Goal: Transaction & Acquisition: Purchase product/service

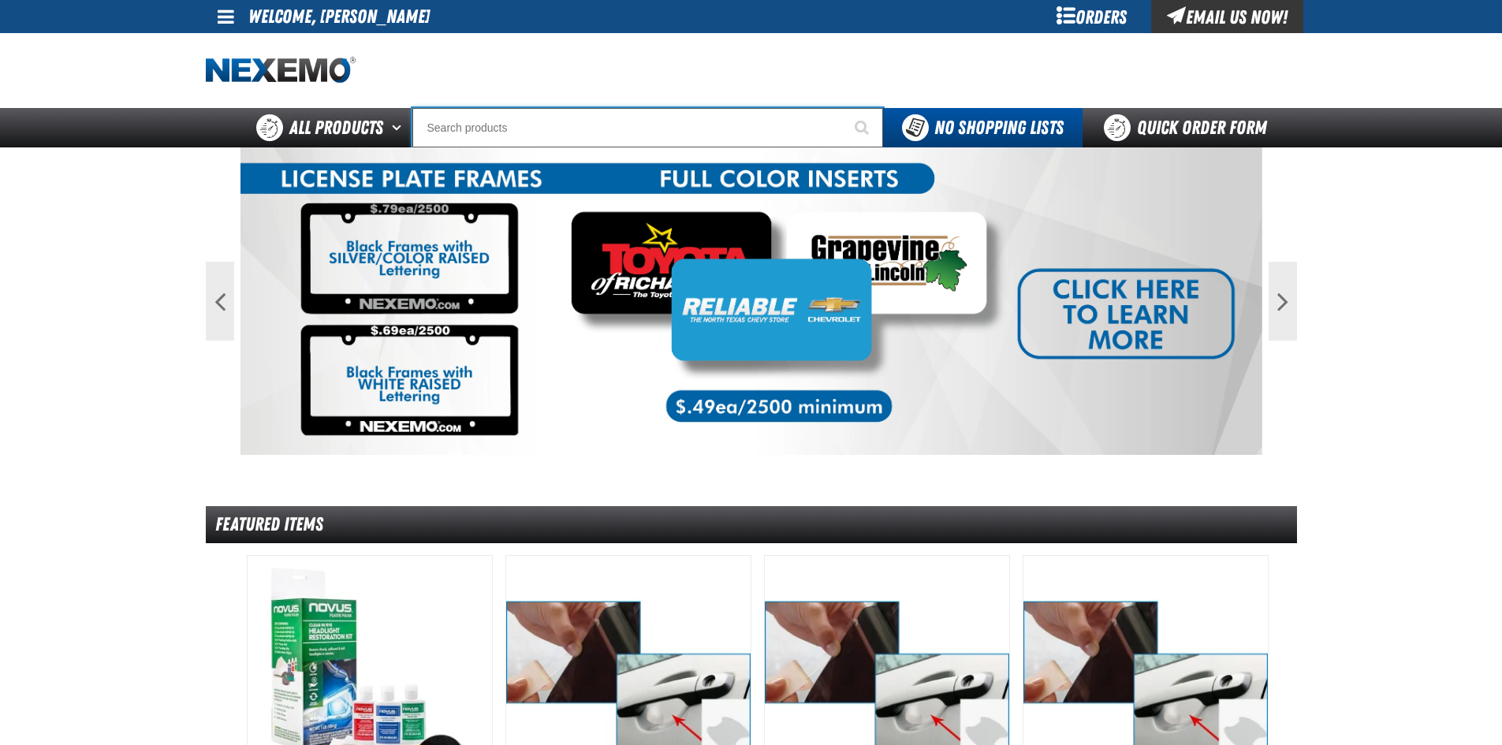
click at [477, 124] on input "Search" at bounding box center [647, 127] width 471 height 39
type input "he"
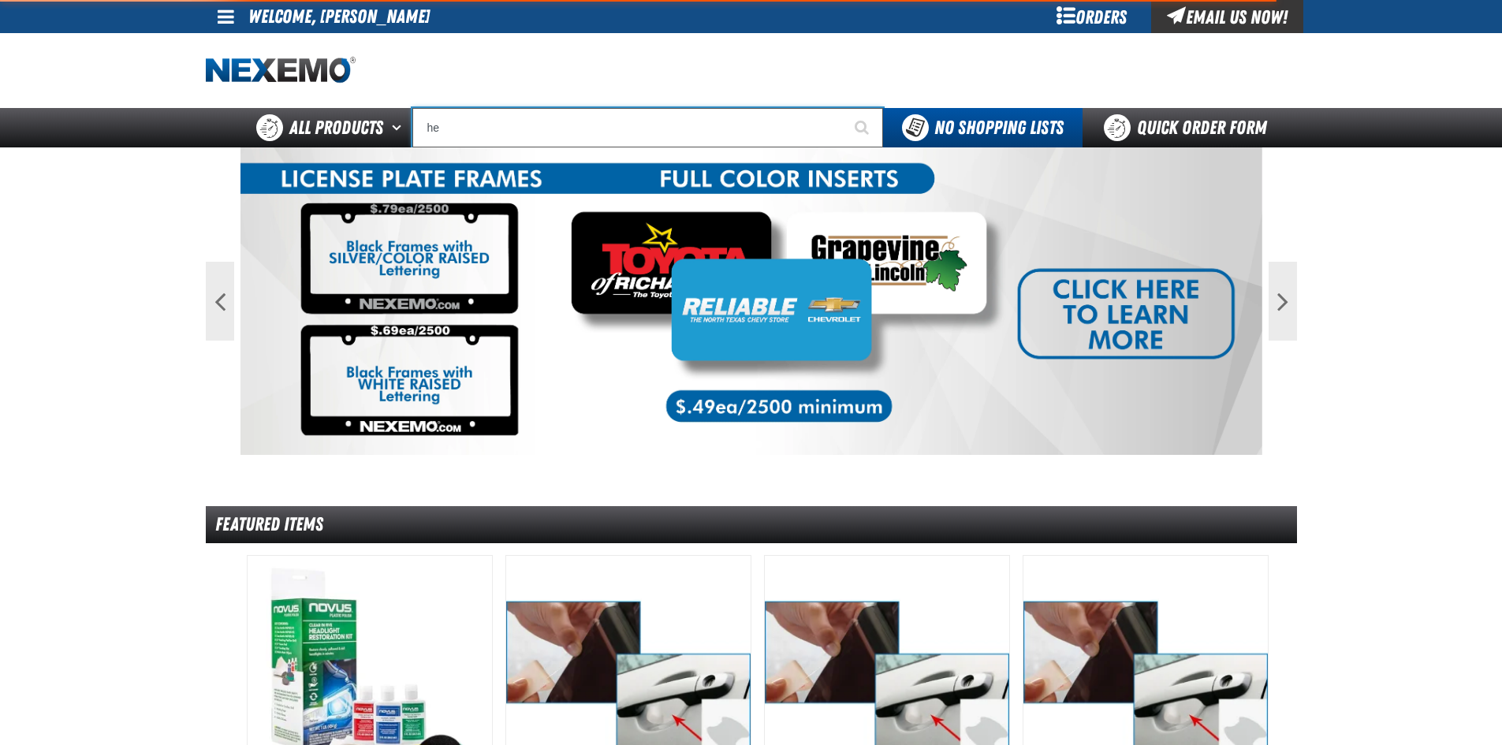
type input "heATED"
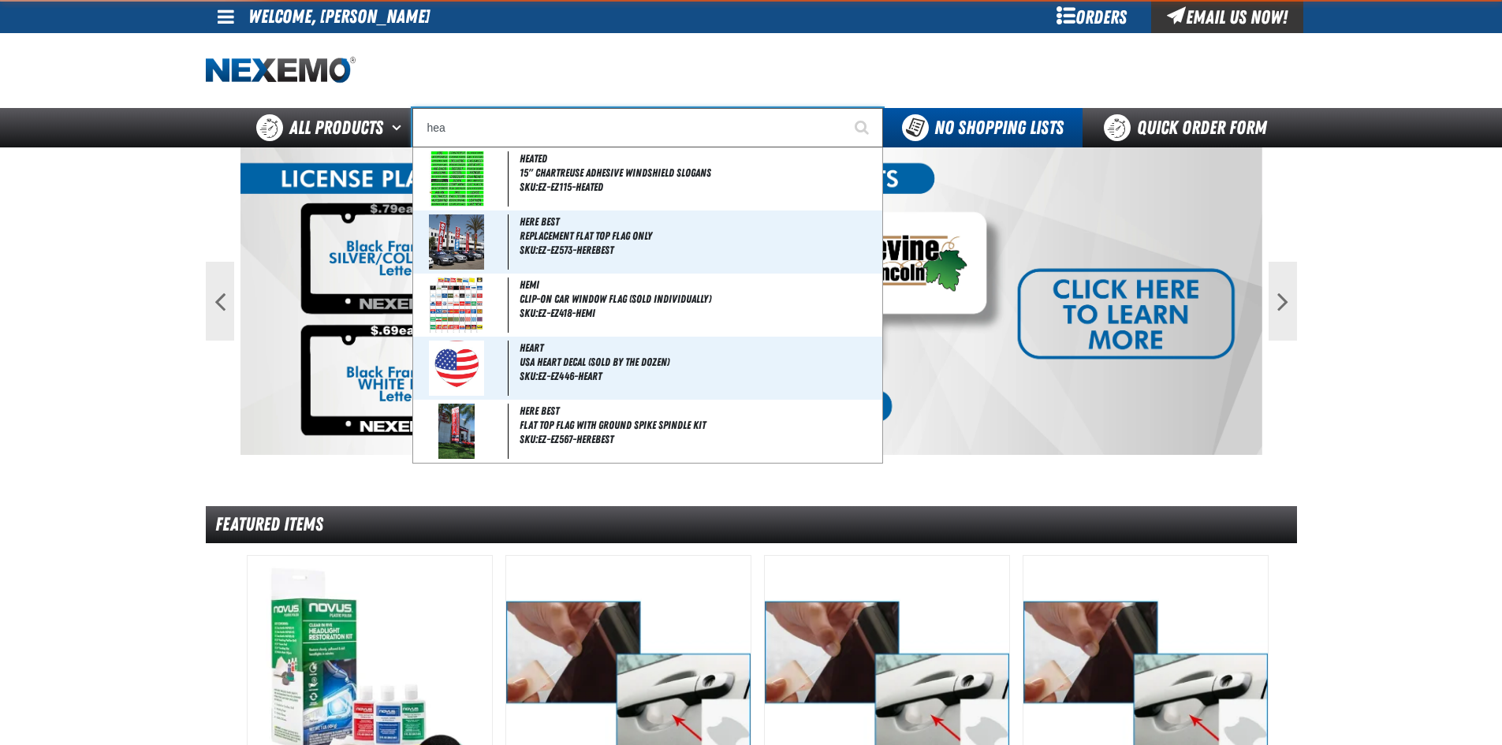
type input "heat"
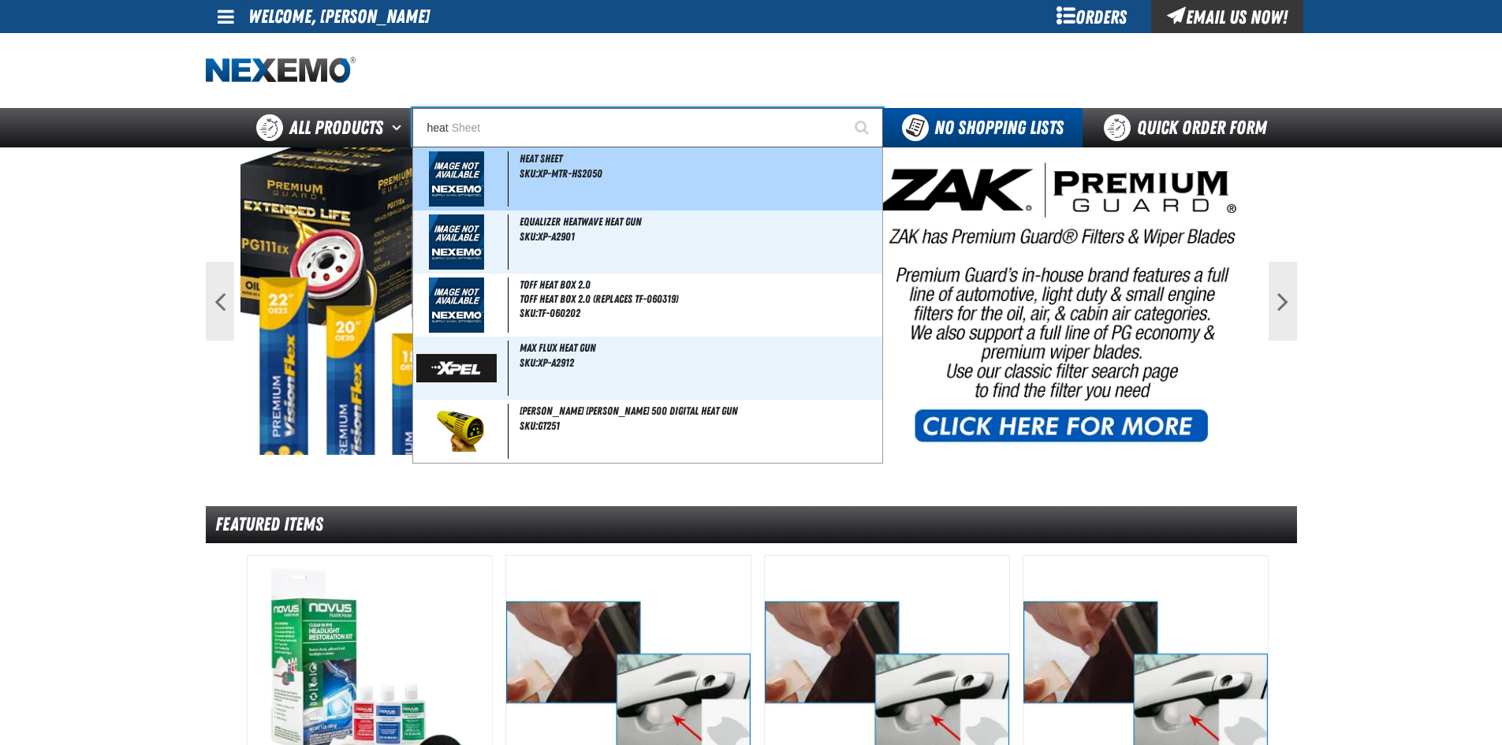
type input "heat Sheet"
click at [565, 181] on div "Heat Sheet SKU:XP-MTR-HS2050" at bounding box center [647, 178] width 469 height 63
type input "Heat Sheet"
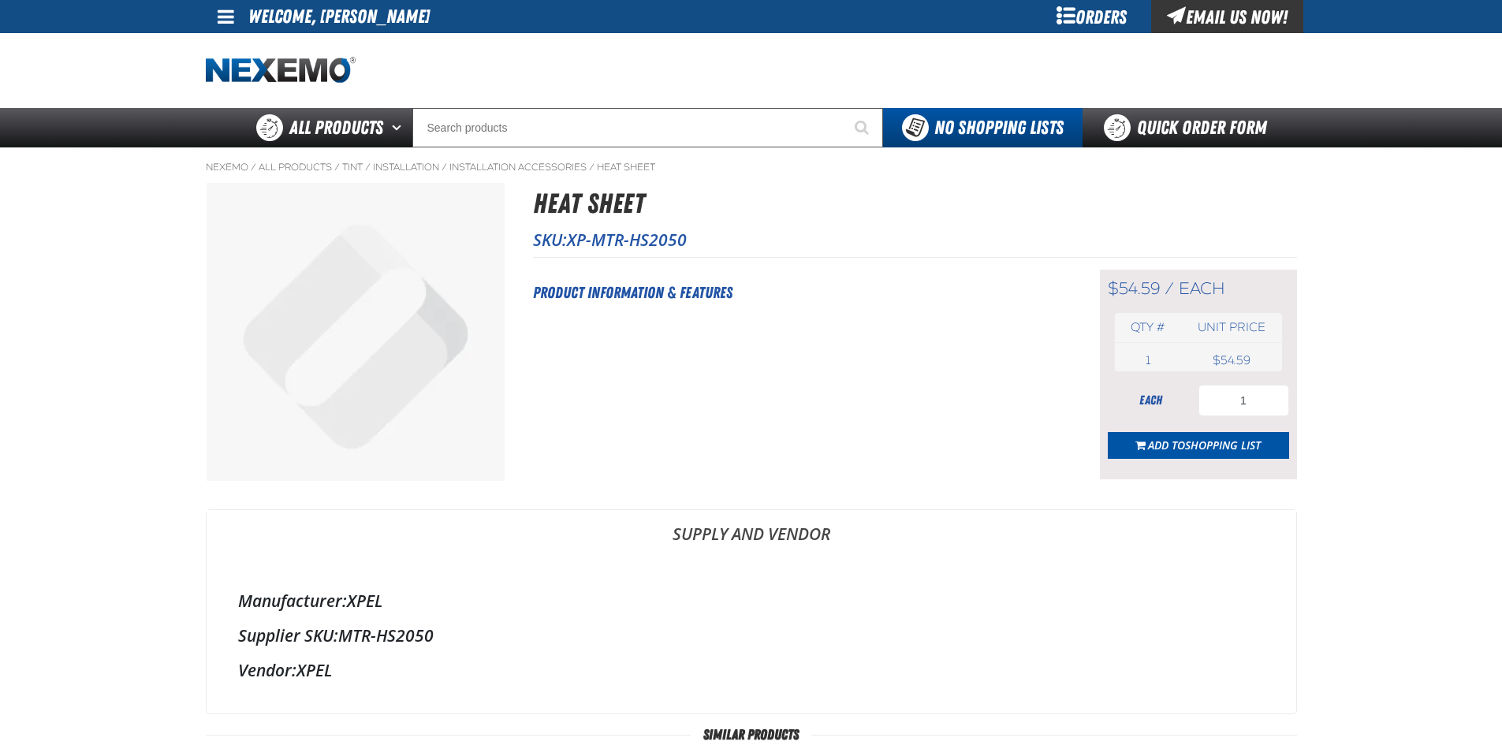
click at [1099, 19] on div "Orders" at bounding box center [1092, 16] width 118 height 33
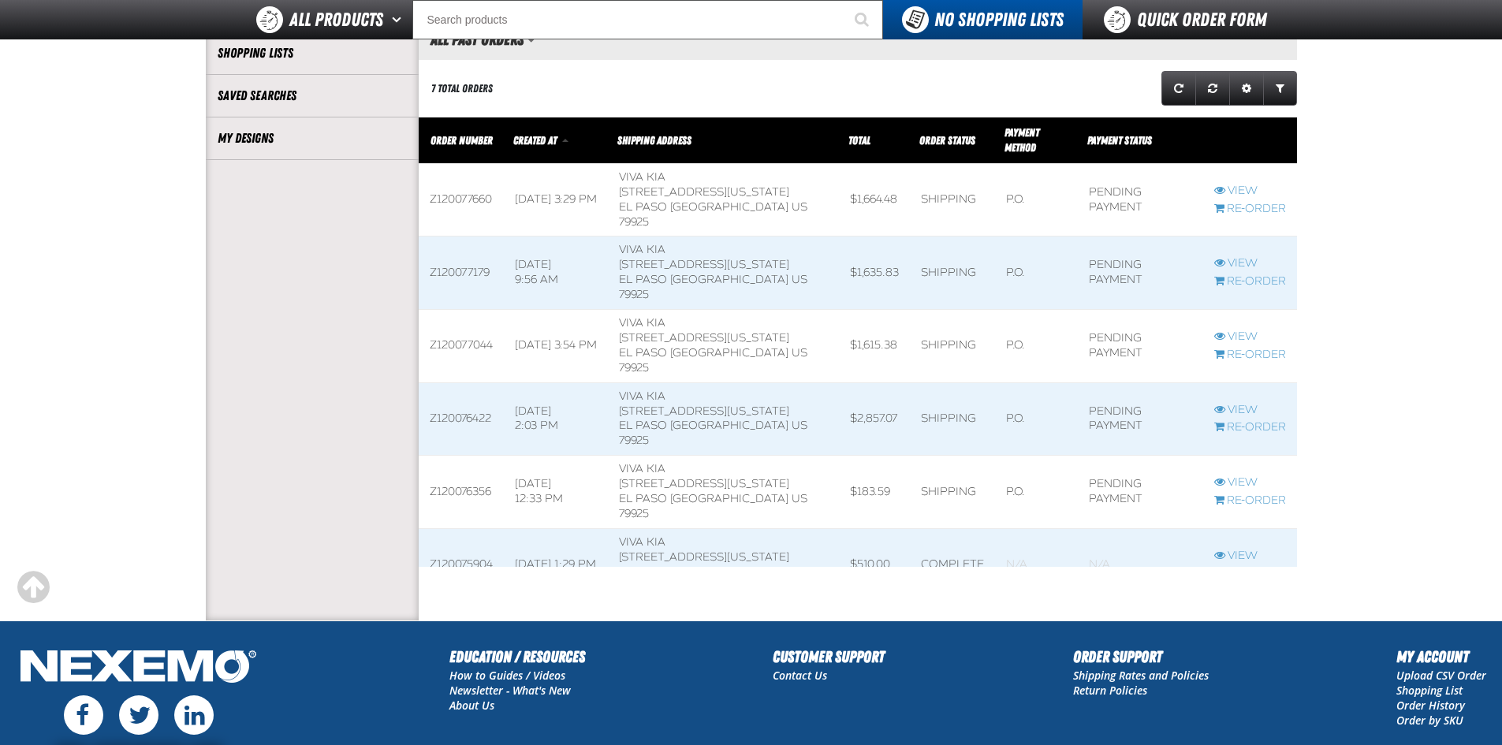
scroll to position [552, 0]
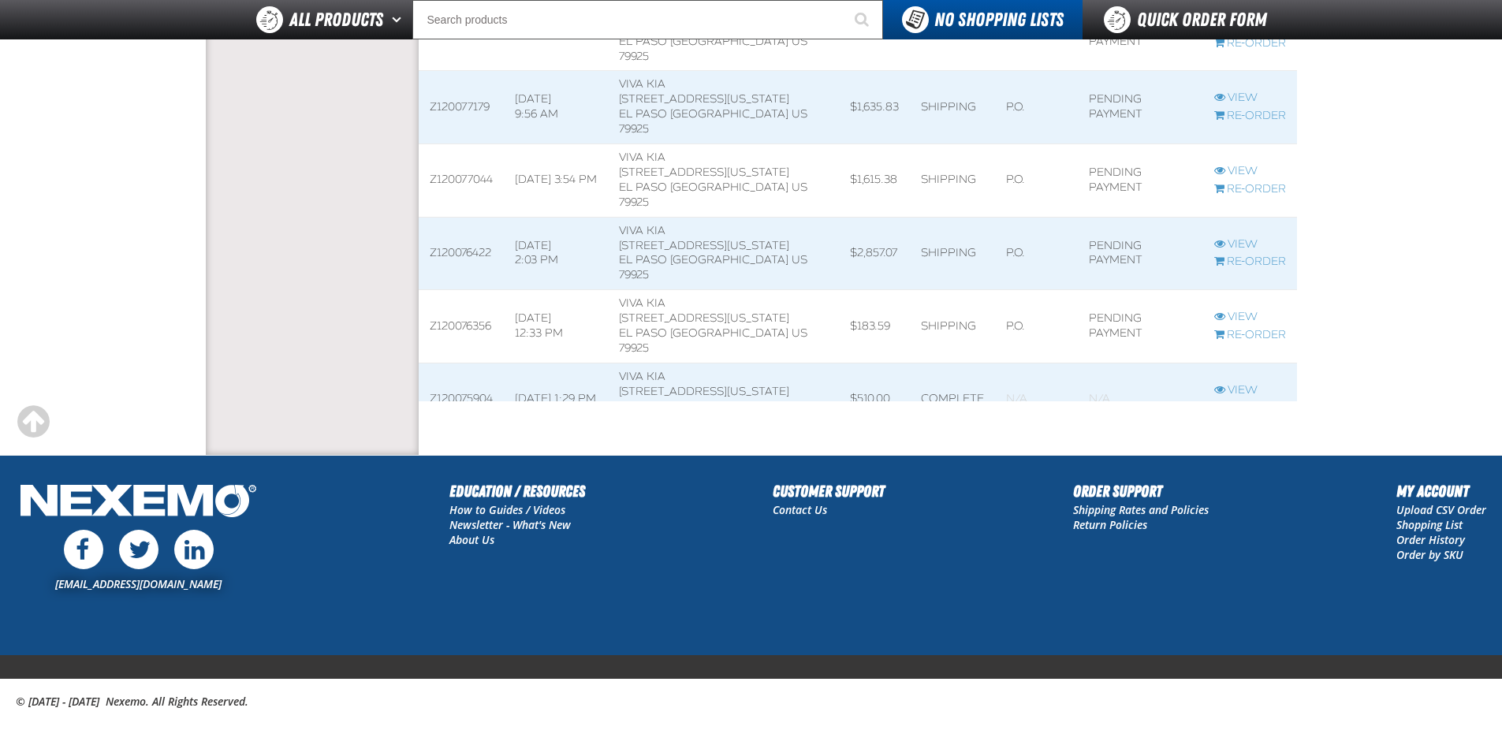
click at [1236, 456] on link "View" at bounding box center [1250, 463] width 72 height 15
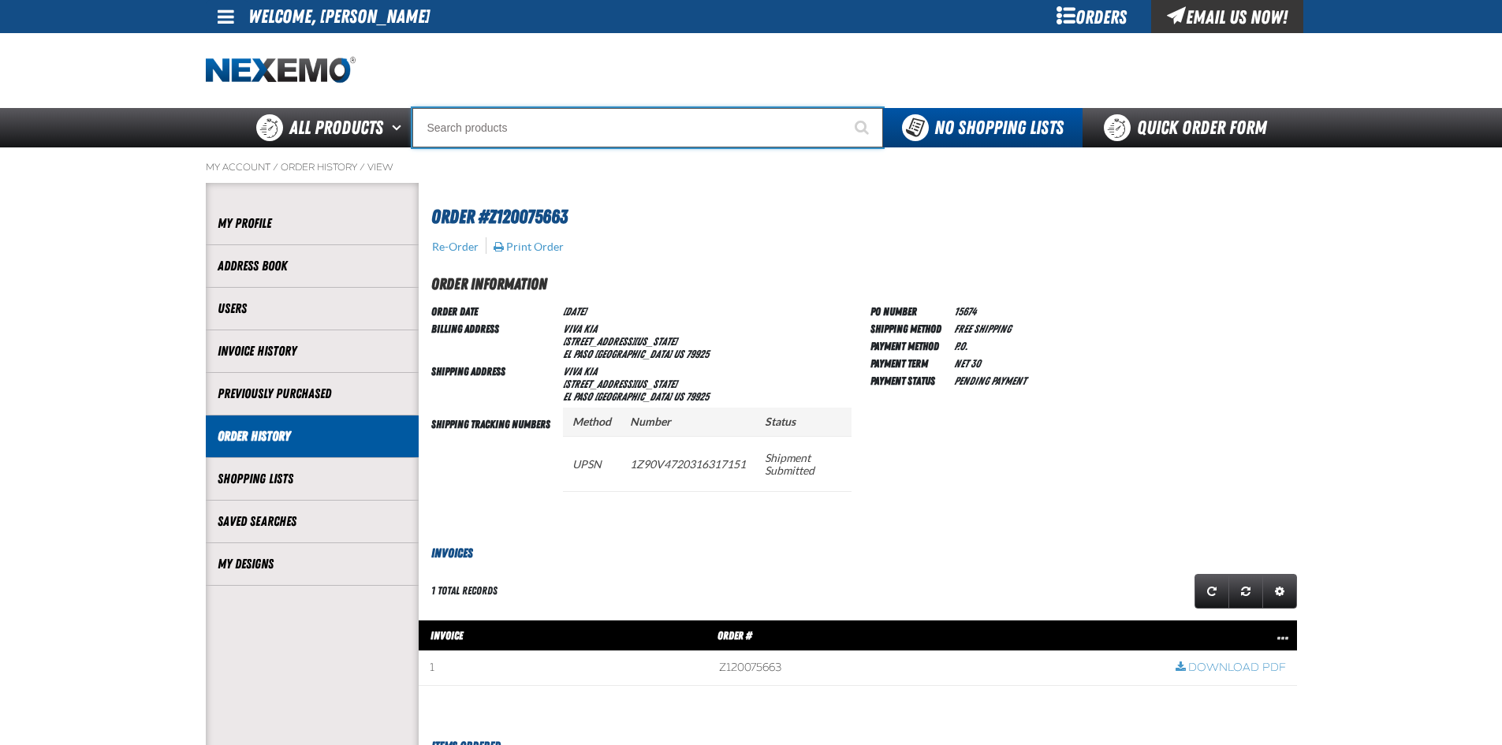
click at [490, 125] on input "Search" at bounding box center [647, 127] width 471 height 39
type input "xp"
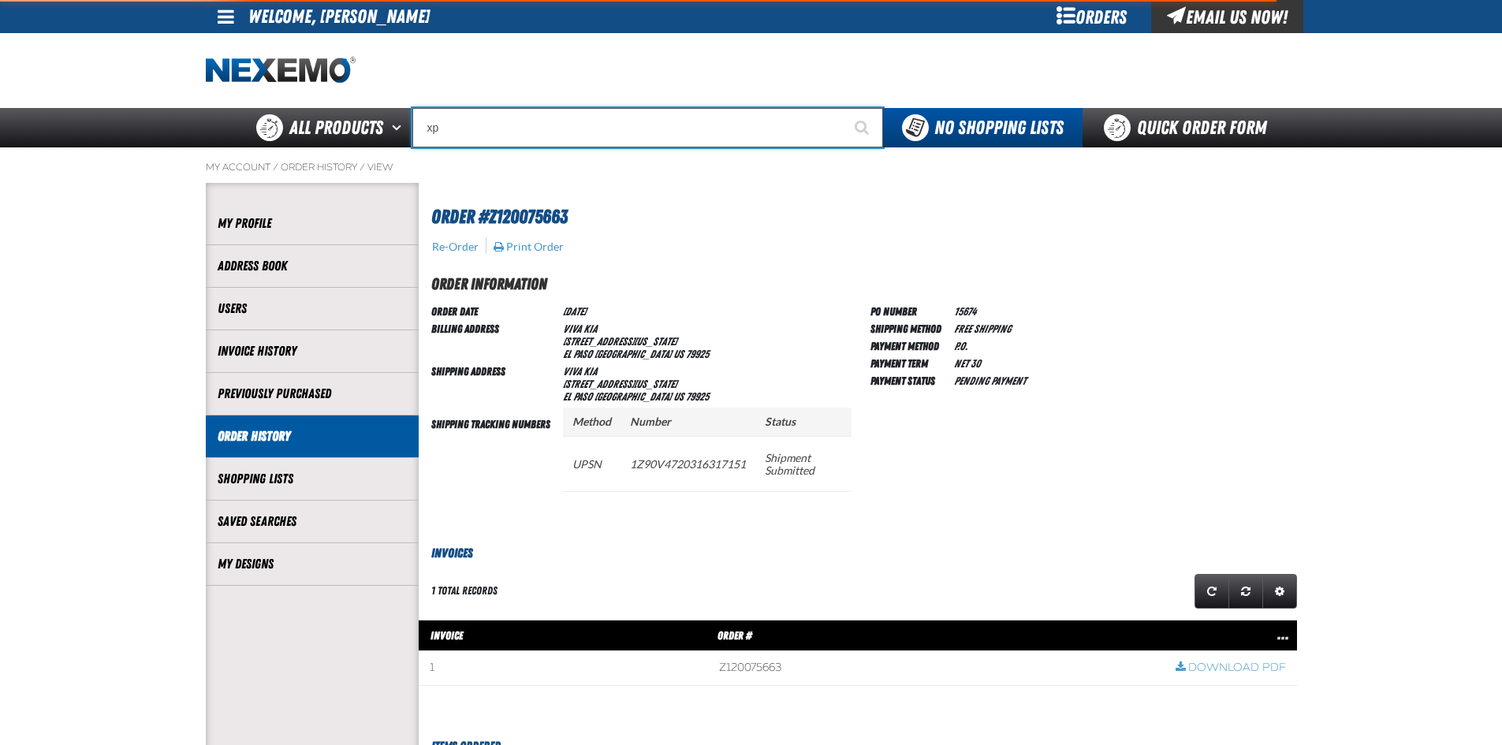
type input "xpEL Wire Brush"
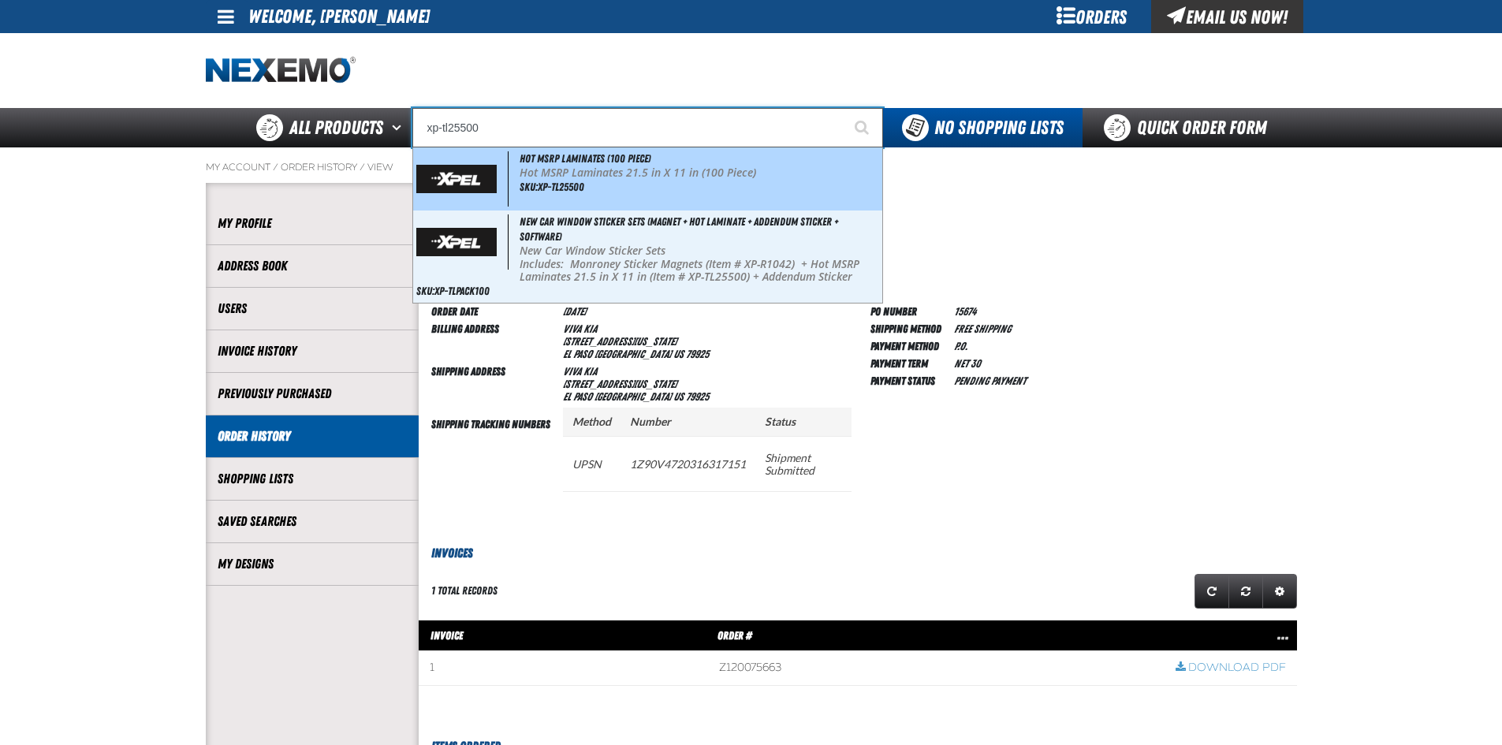
click at [580, 177] on p "Hot MSRP Laminates 21.5 in X 11 in (100 Piece)" at bounding box center [700, 172] width 360 height 13
type input "Hot MSRP Laminates (100 Piece)"
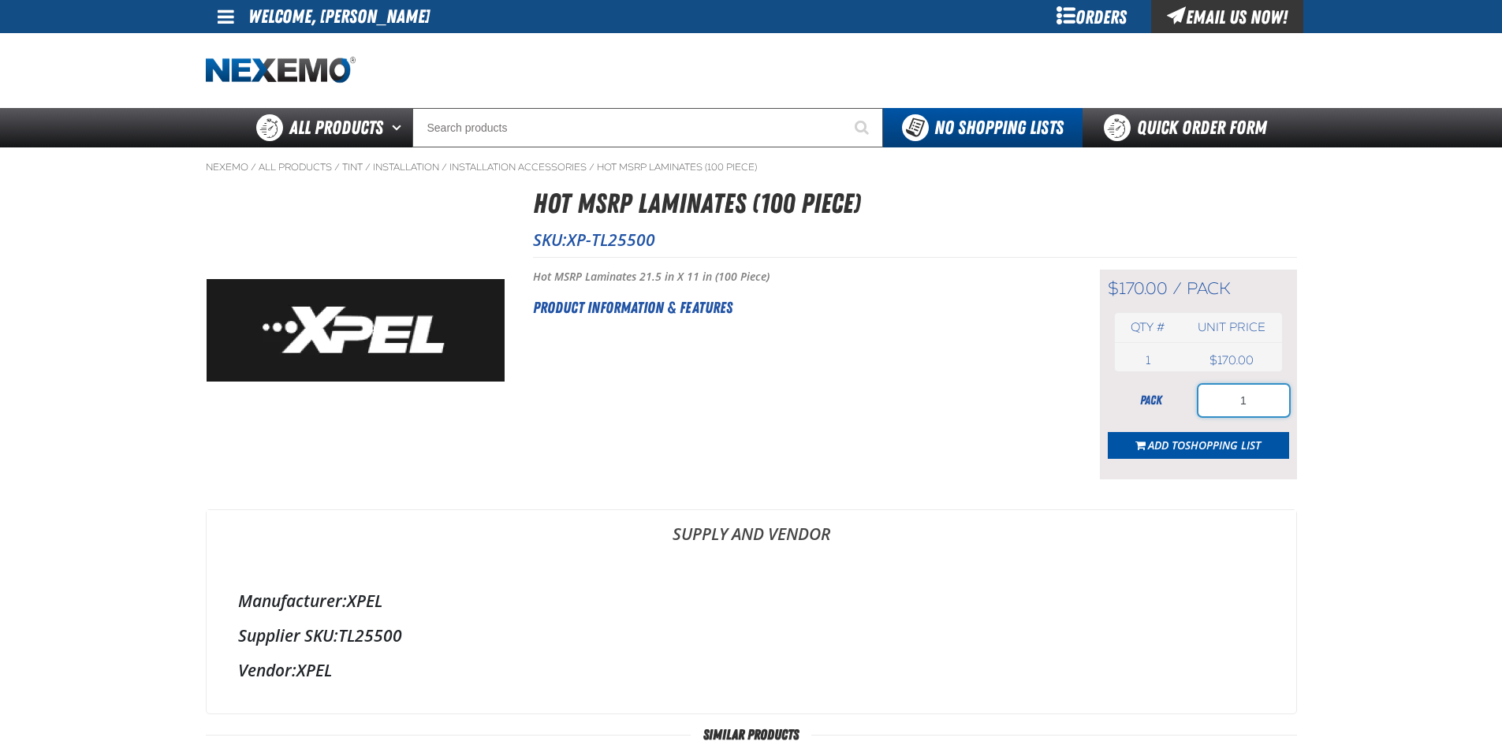
click at [1259, 407] on input "1" at bounding box center [1243, 401] width 91 height 32
type input "4"
click at [1236, 442] on span "Shopping List" at bounding box center [1223, 445] width 76 height 15
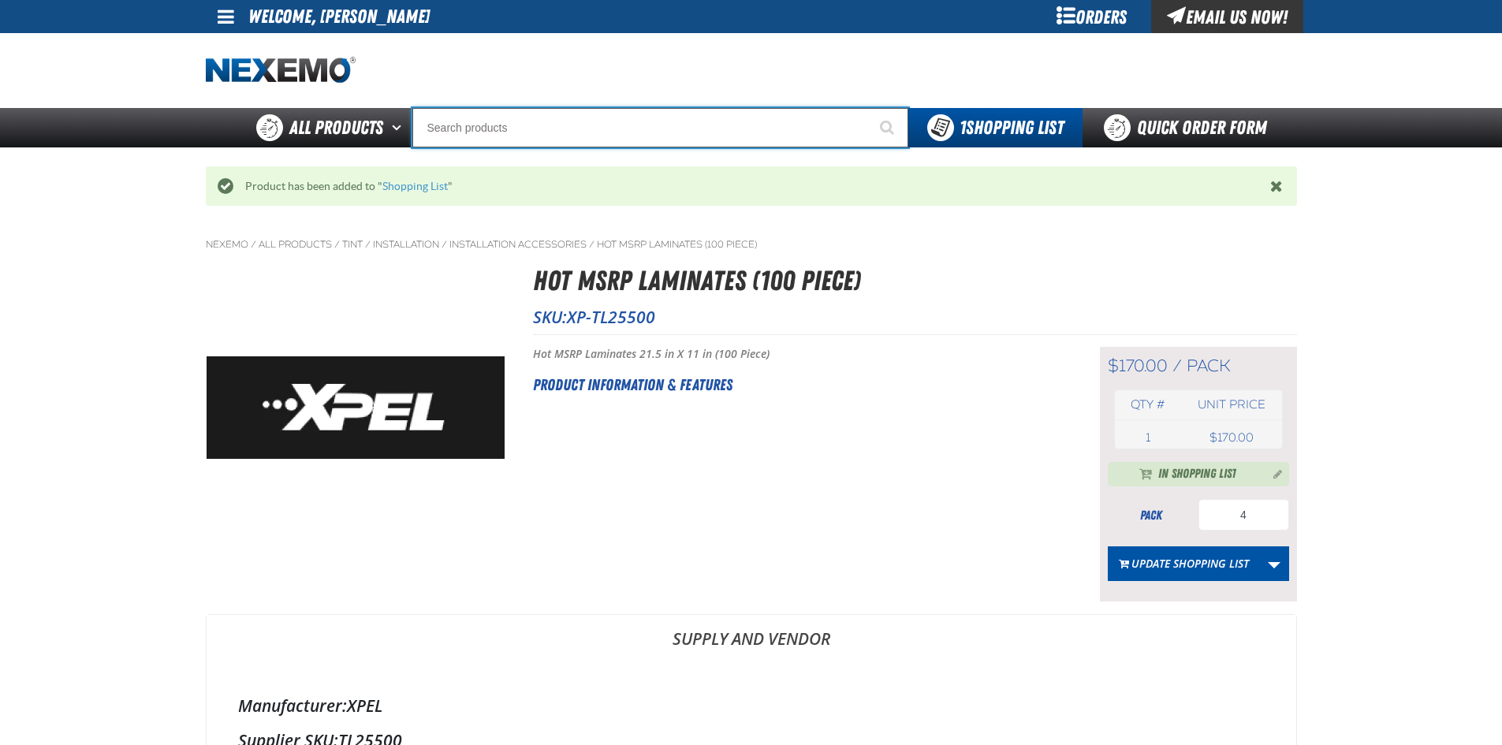
click at [515, 127] on input "Search" at bounding box center [660, 127] width 496 height 39
type input "xp"
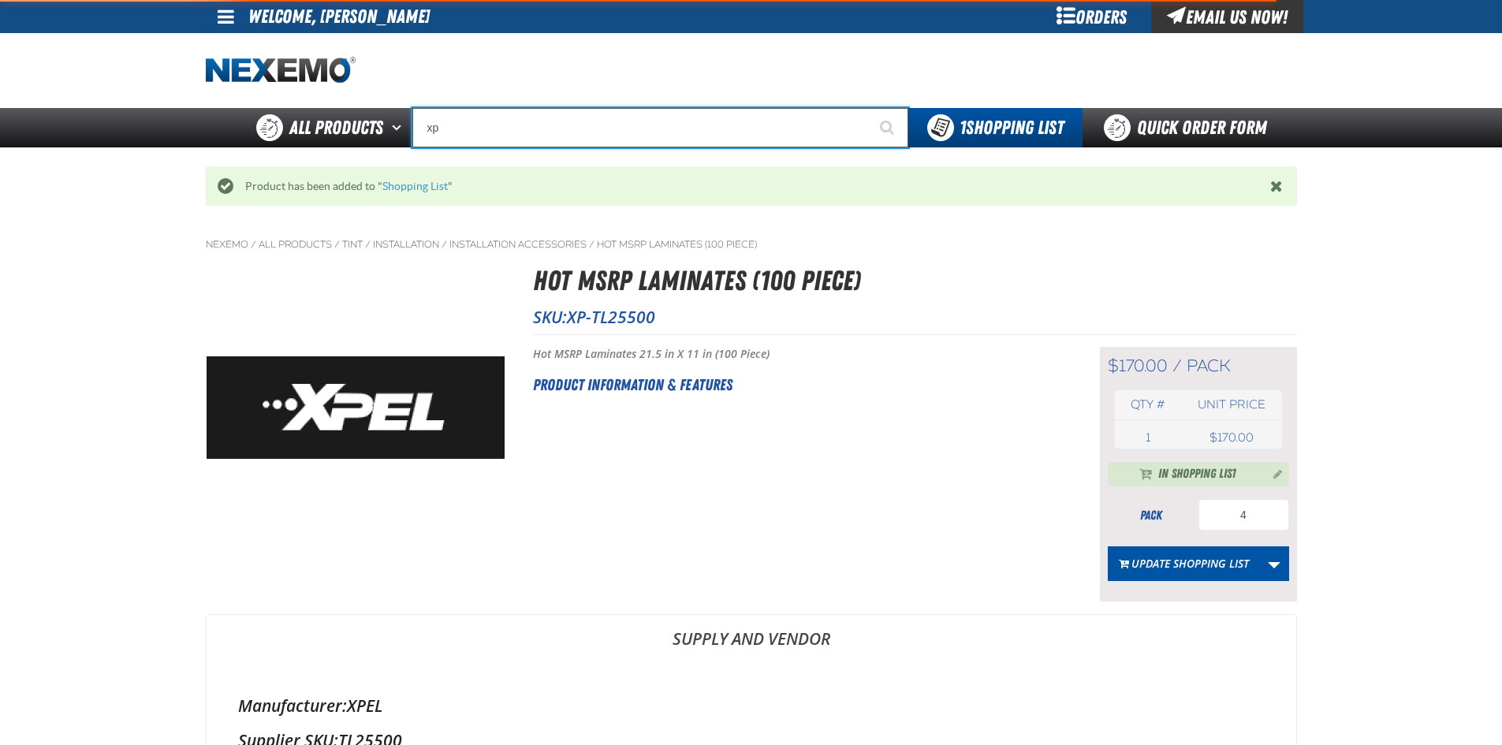
type input "xpEL Wire Brush"
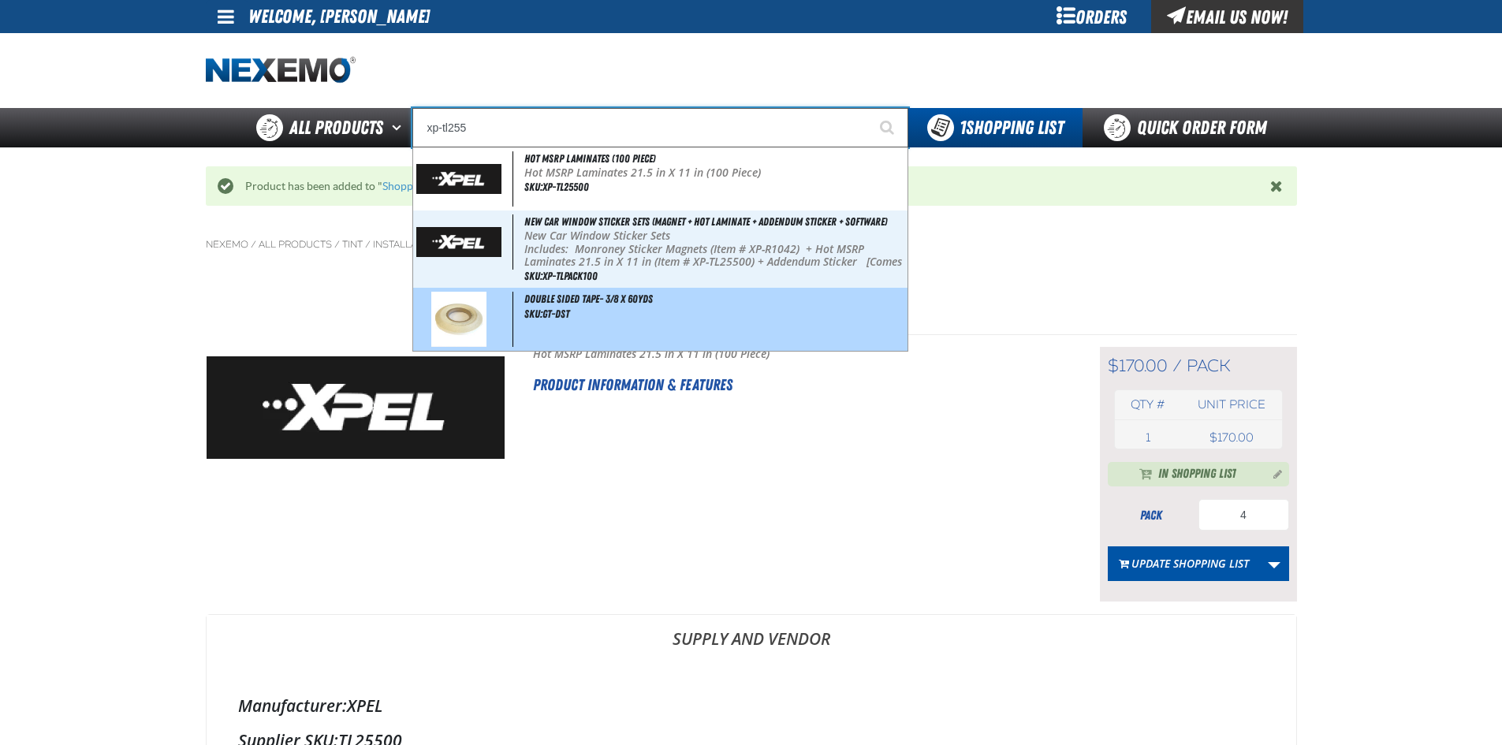
click at [576, 331] on div "Double Sided Tape- 3/8 x 60yds SKU:GT-DST" at bounding box center [660, 319] width 494 height 63
type input "Double Sided Tape- 3/8 x 60yds"
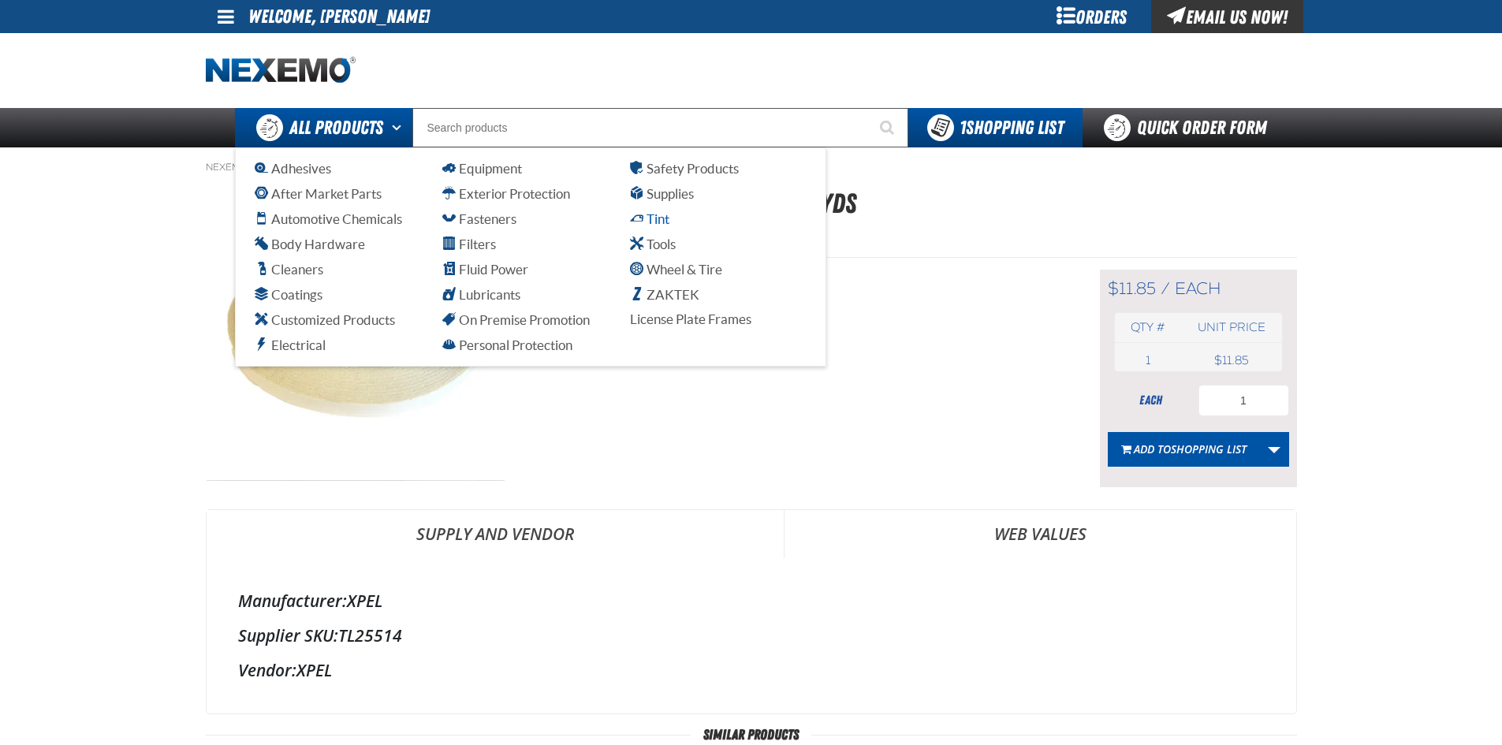
click at [654, 220] on span "Tint" at bounding box center [649, 218] width 39 height 15
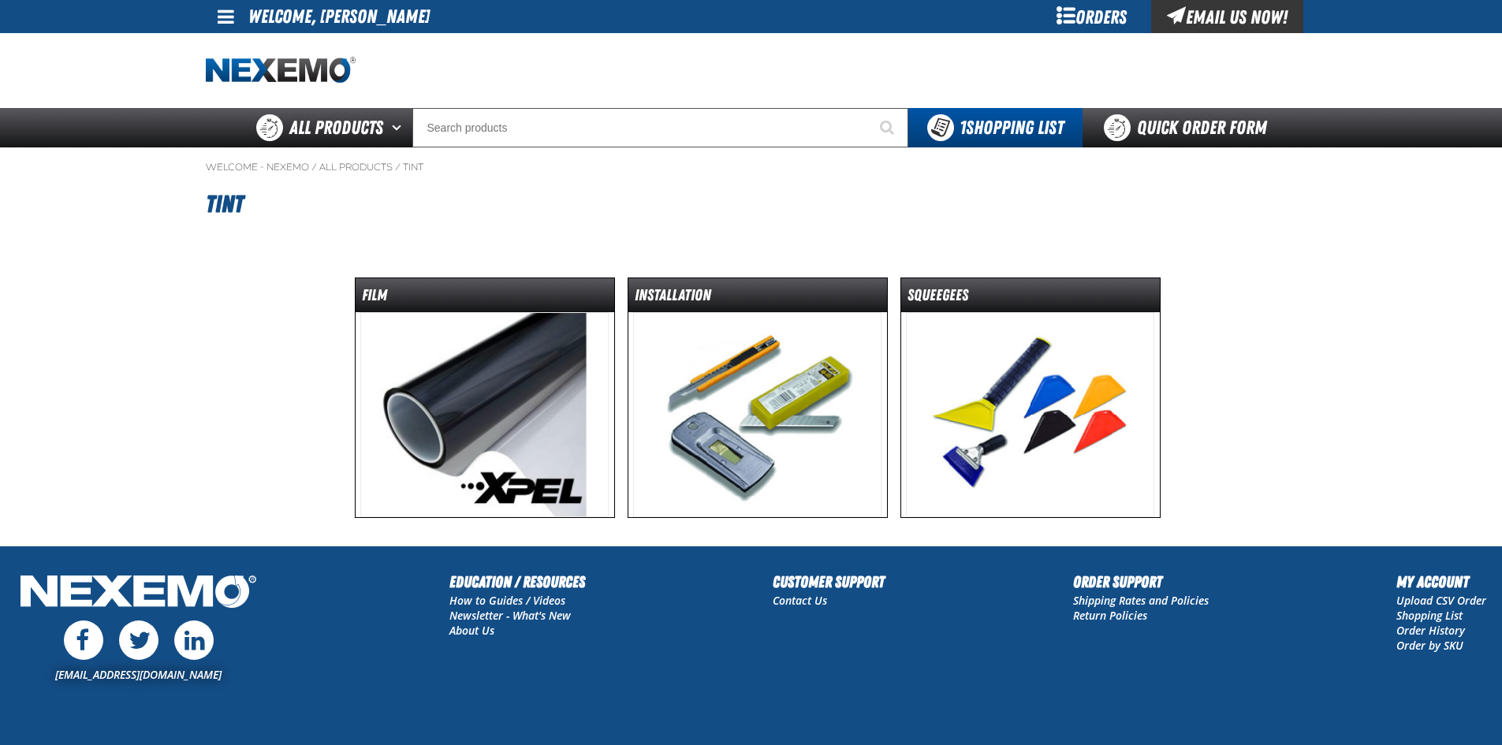
click at [788, 407] on img at bounding box center [757, 414] width 248 height 205
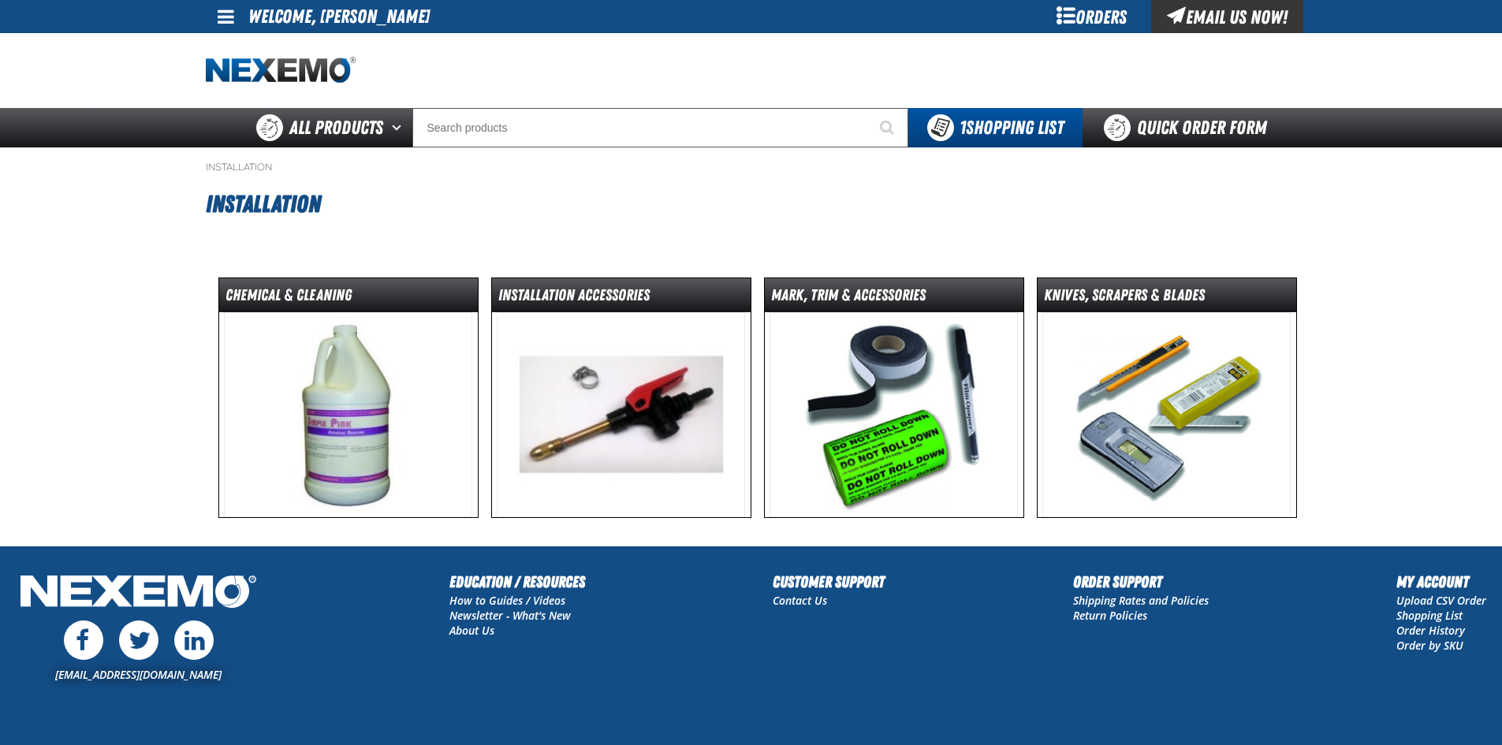
click at [1173, 412] on img at bounding box center [1166, 414] width 248 height 205
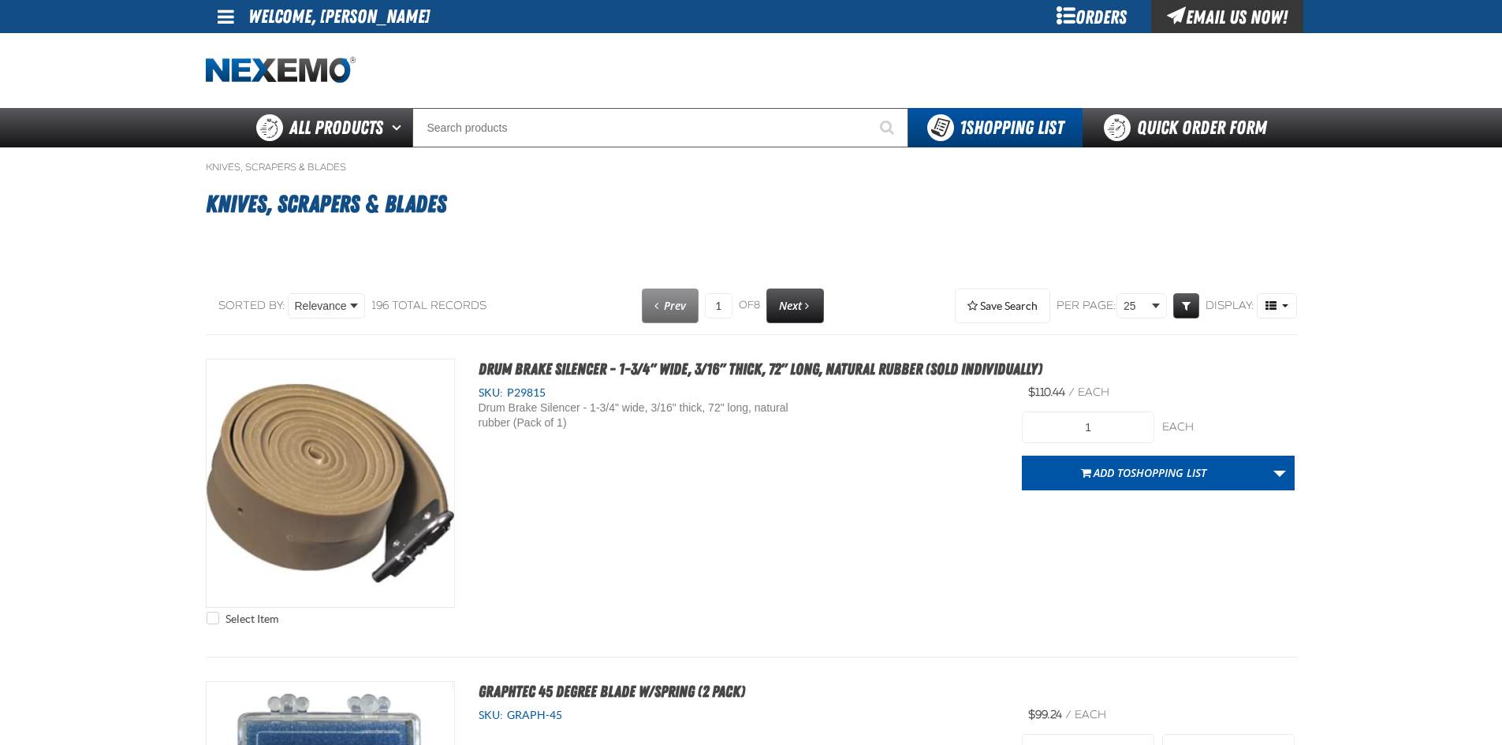
select select "each"
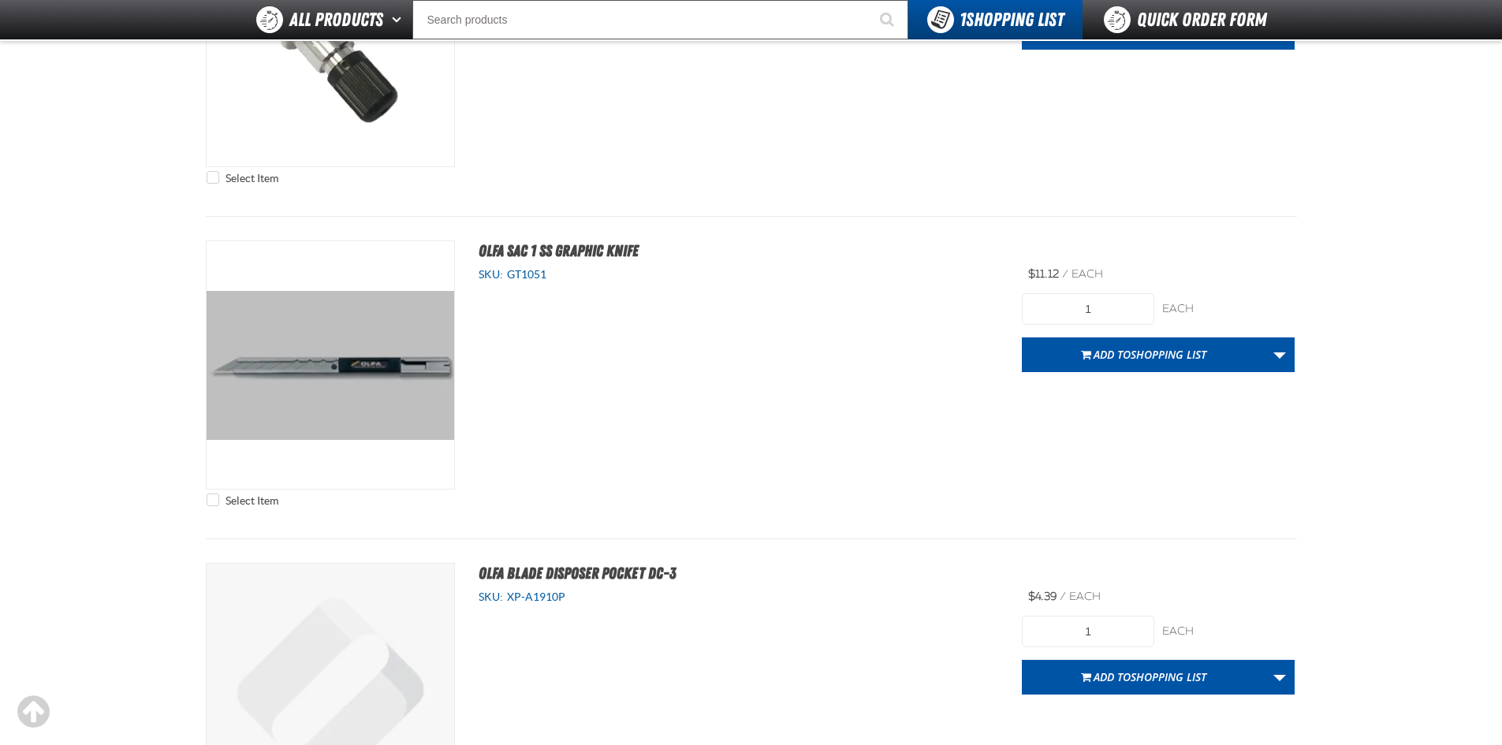
scroll to position [7175, 0]
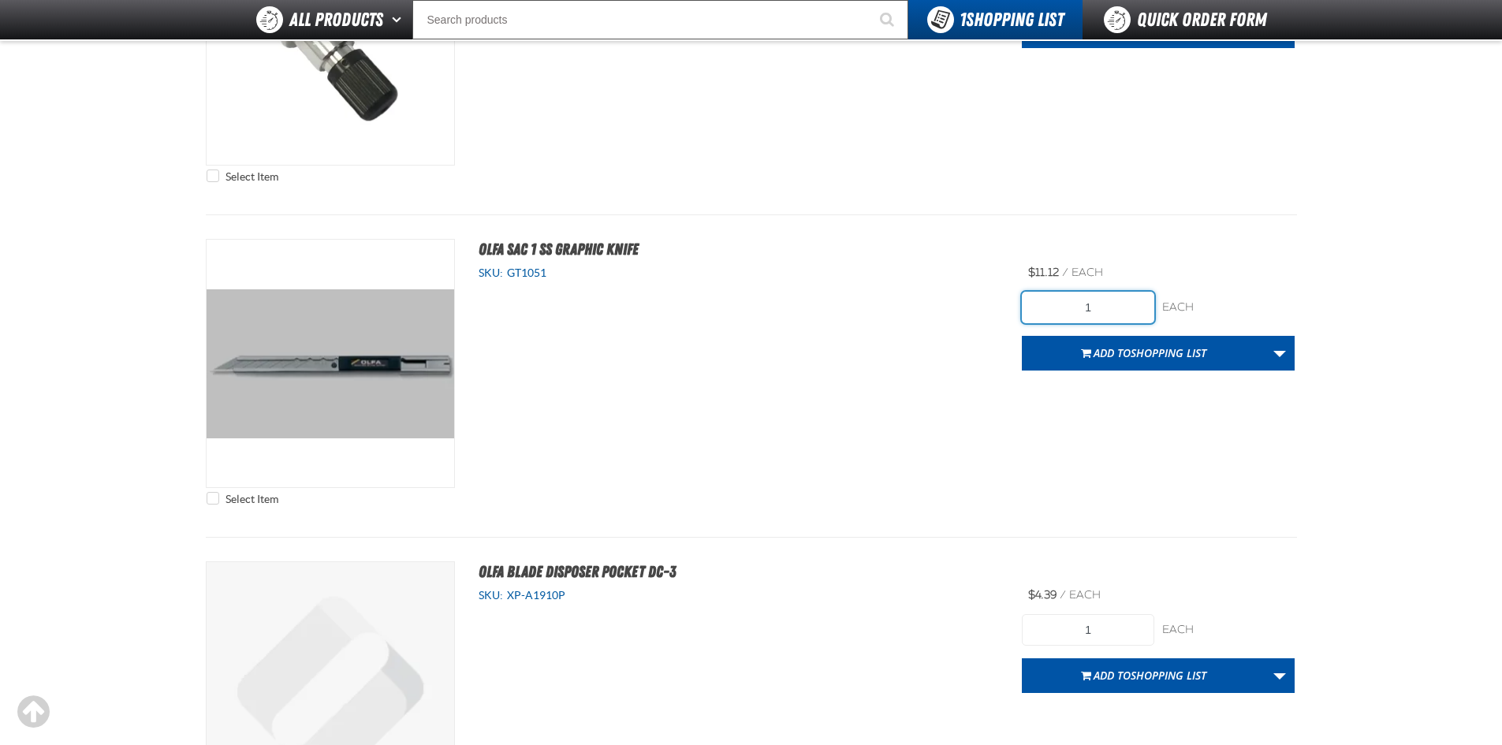
click at [1132, 312] on input "1" at bounding box center [1088, 308] width 132 height 32
type input "2"
click at [1139, 356] on span "Shopping List" at bounding box center [1169, 352] width 76 height 15
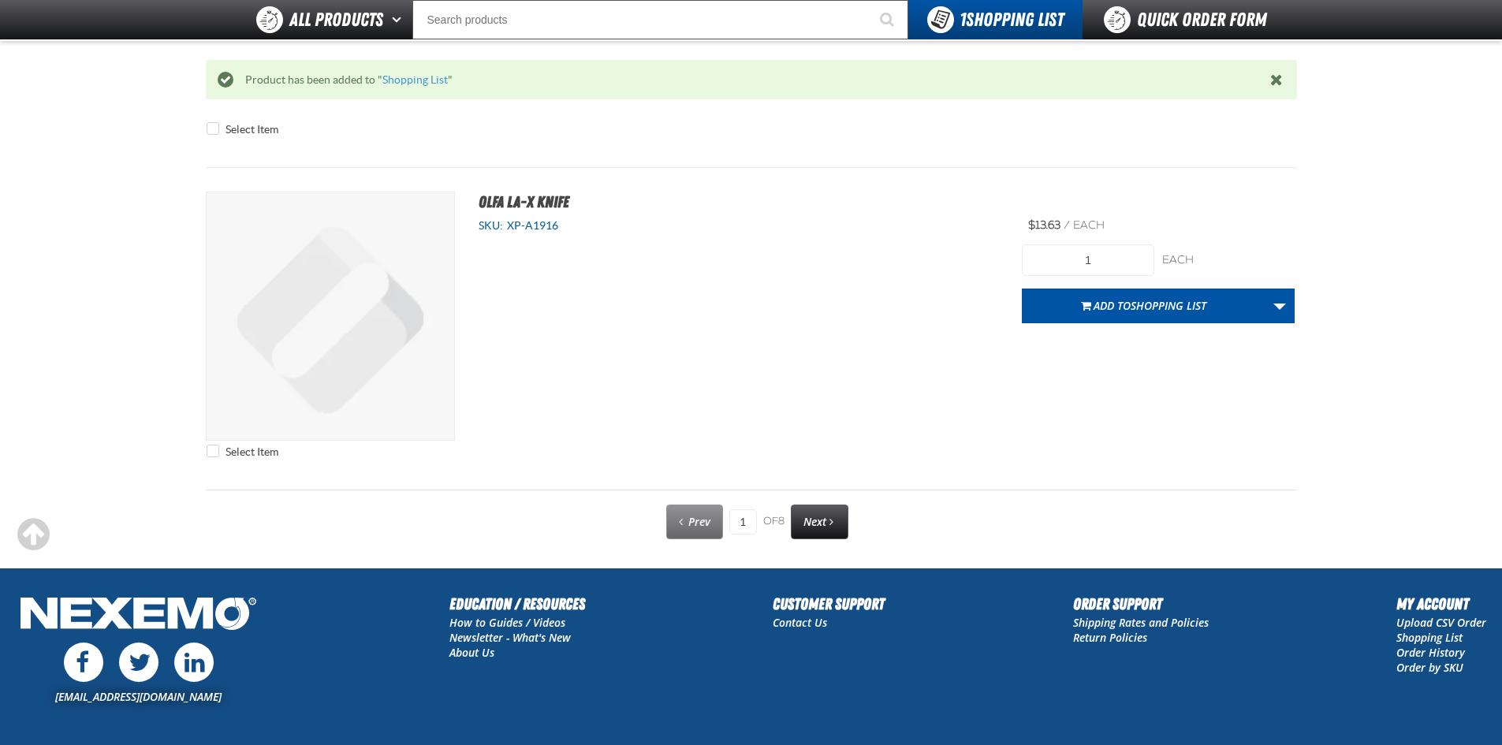
scroll to position [7962, 0]
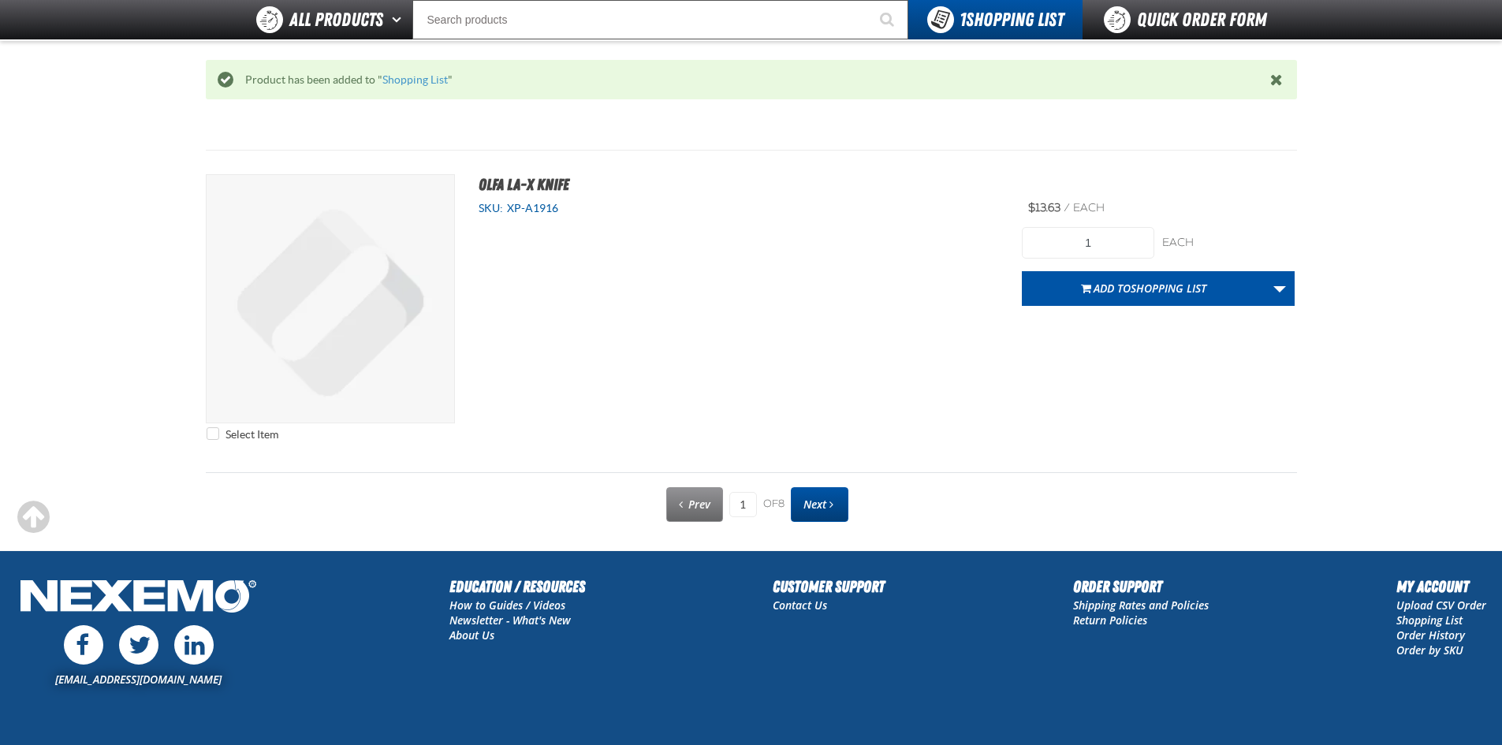
click at [829, 514] on link "Next" at bounding box center [820, 504] width 58 height 35
type input "2"
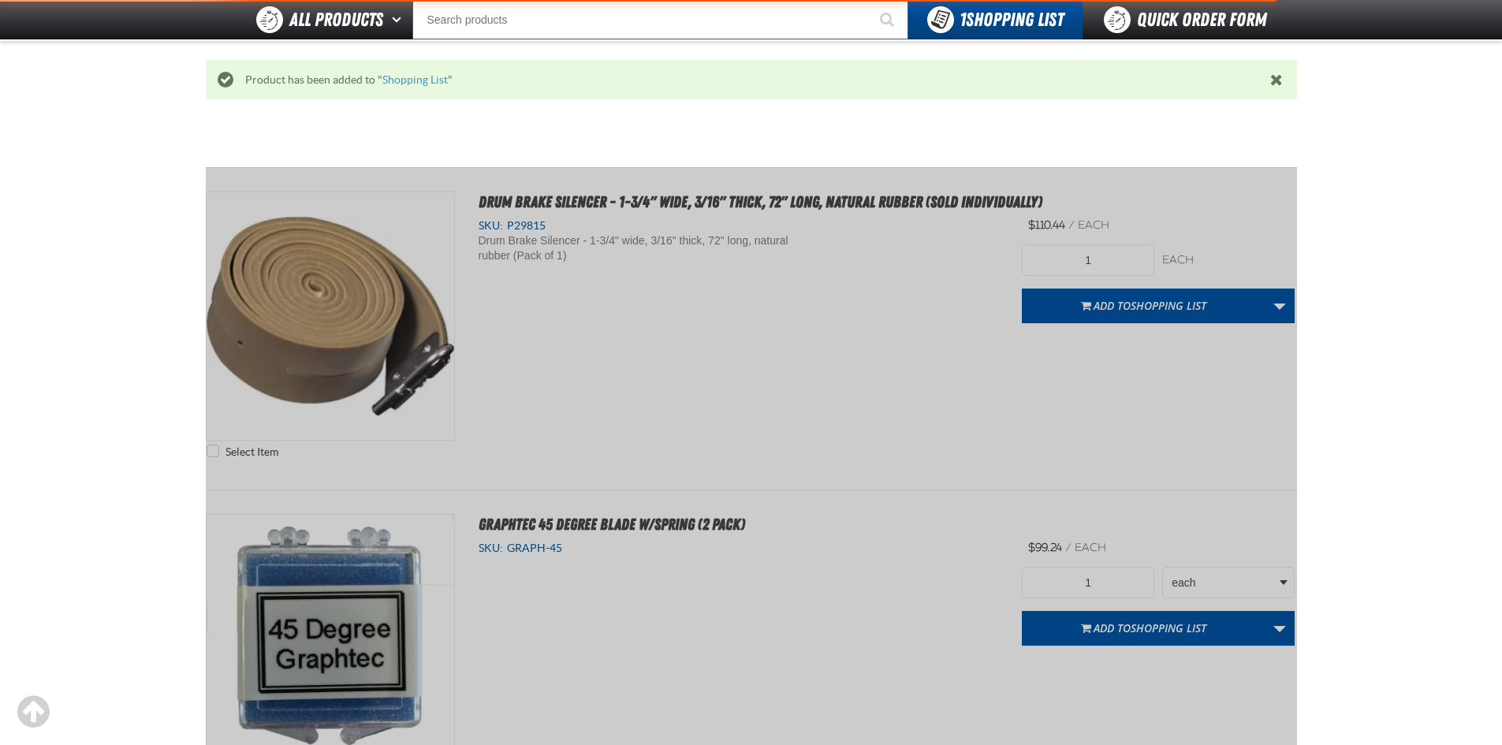
scroll to position [0, 0]
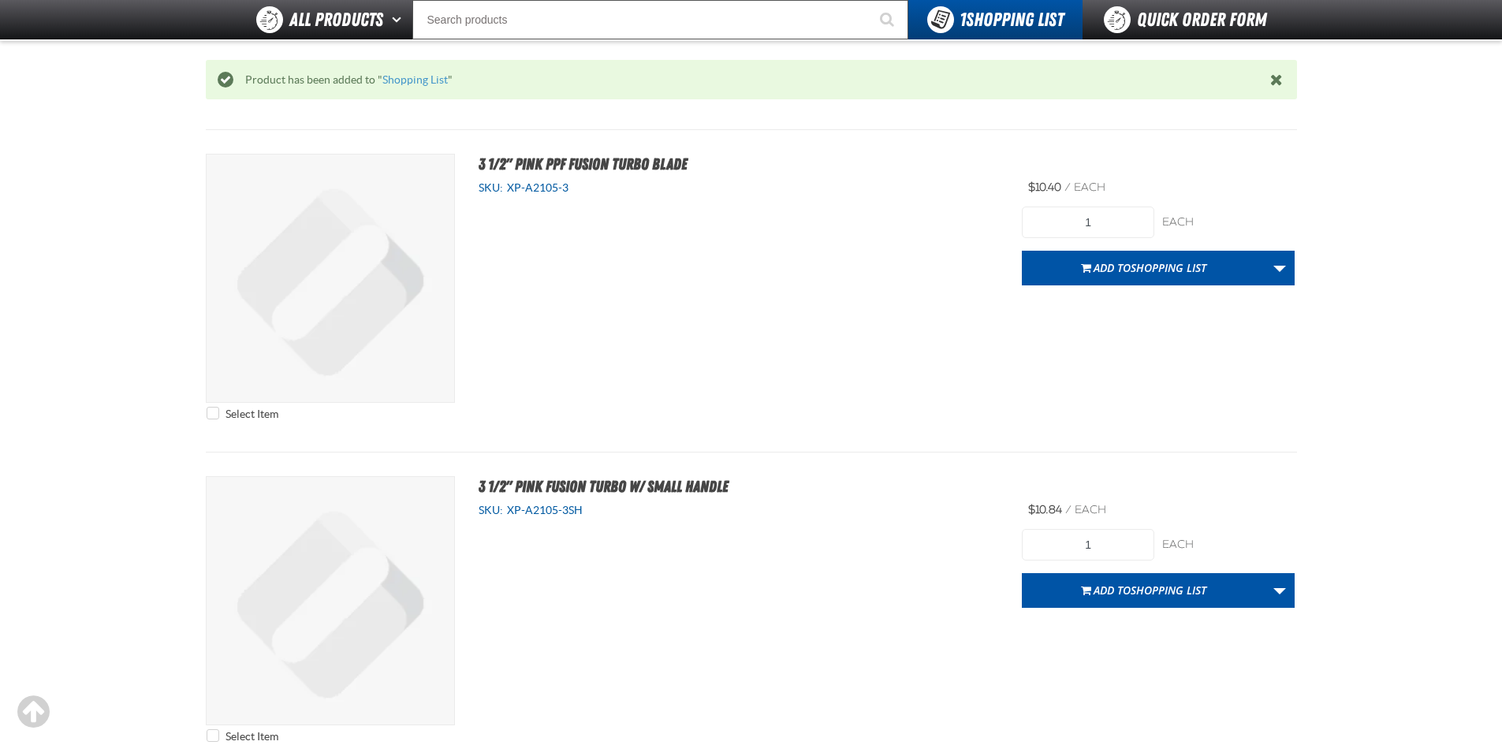
scroll to position [7175, 0]
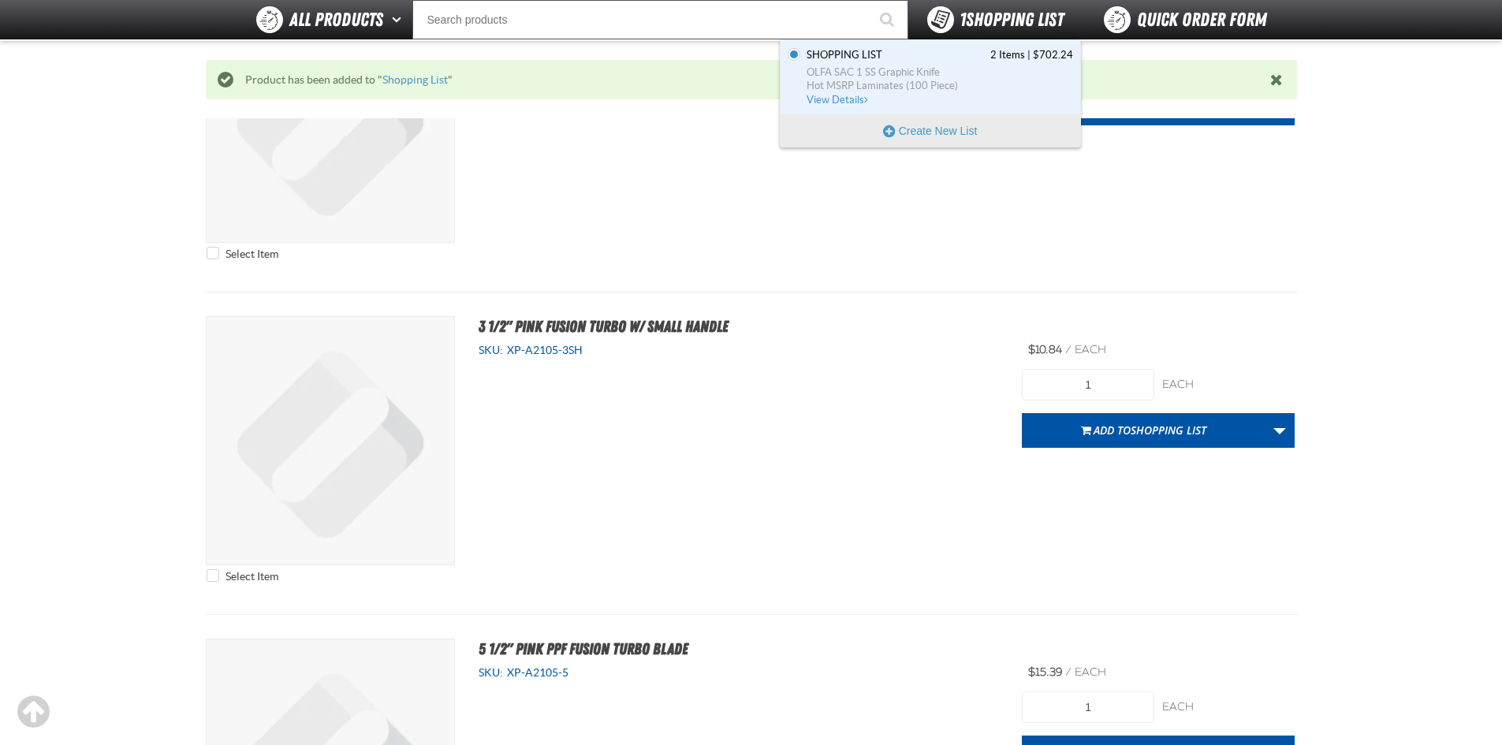
click at [981, 23] on span "1 Shopping List" at bounding box center [1012, 20] width 104 height 22
click at [847, 76] on span "OLFA SAC 1 SS Graphic Knife" at bounding box center [940, 72] width 266 height 14
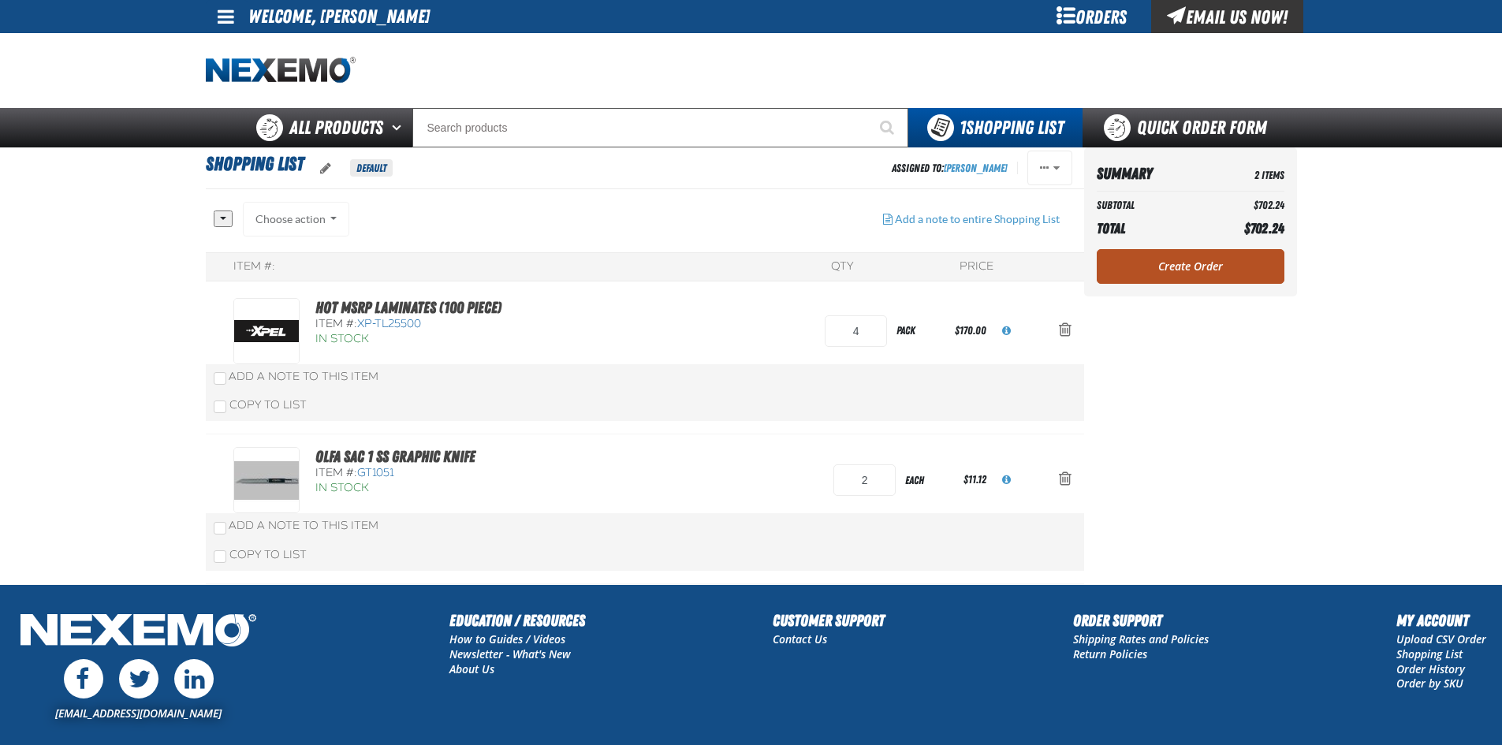
click at [1217, 269] on link "Create Order" at bounding box center [1191, 266] width 188 height 35
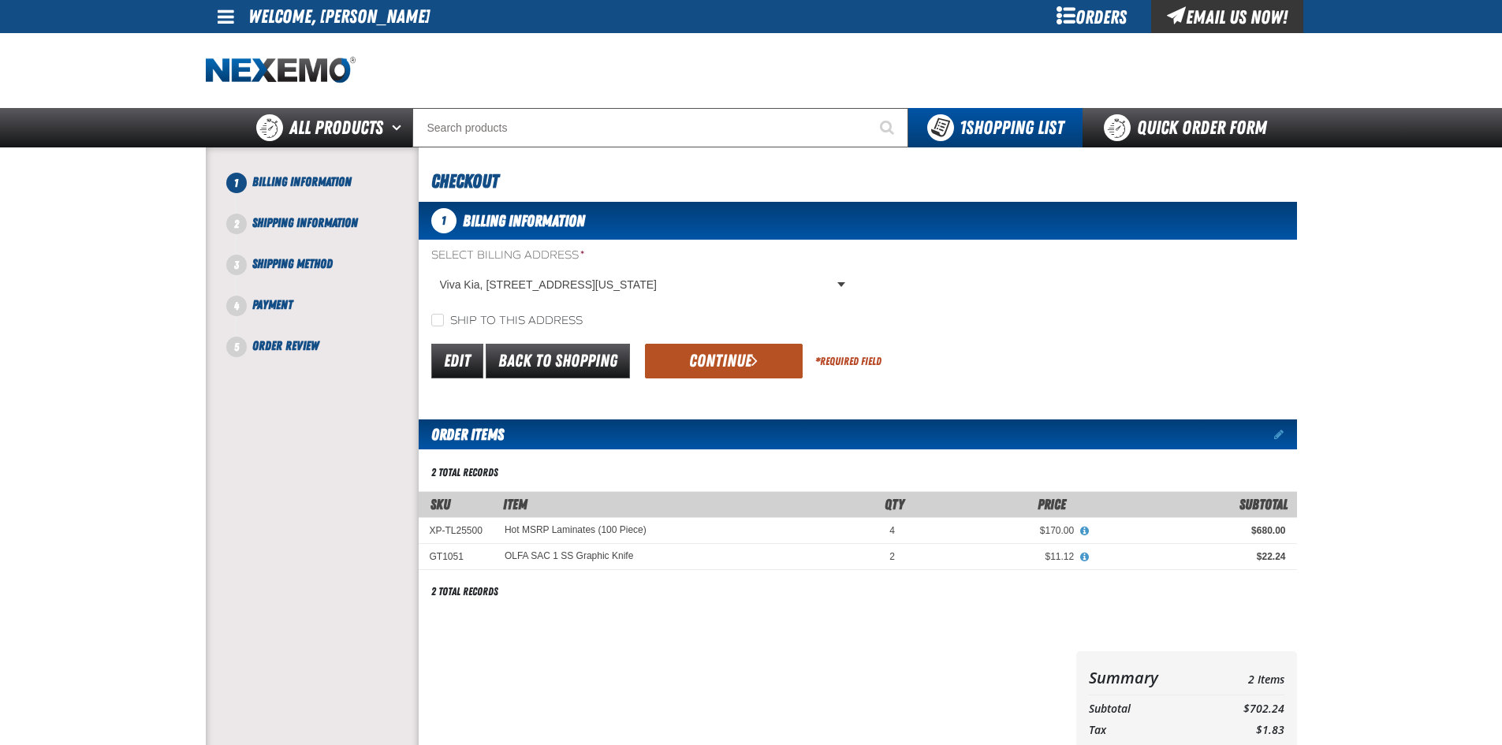
click at [732, 362] on button "Continue" at bounding box center [724, 361] width 158 height 35
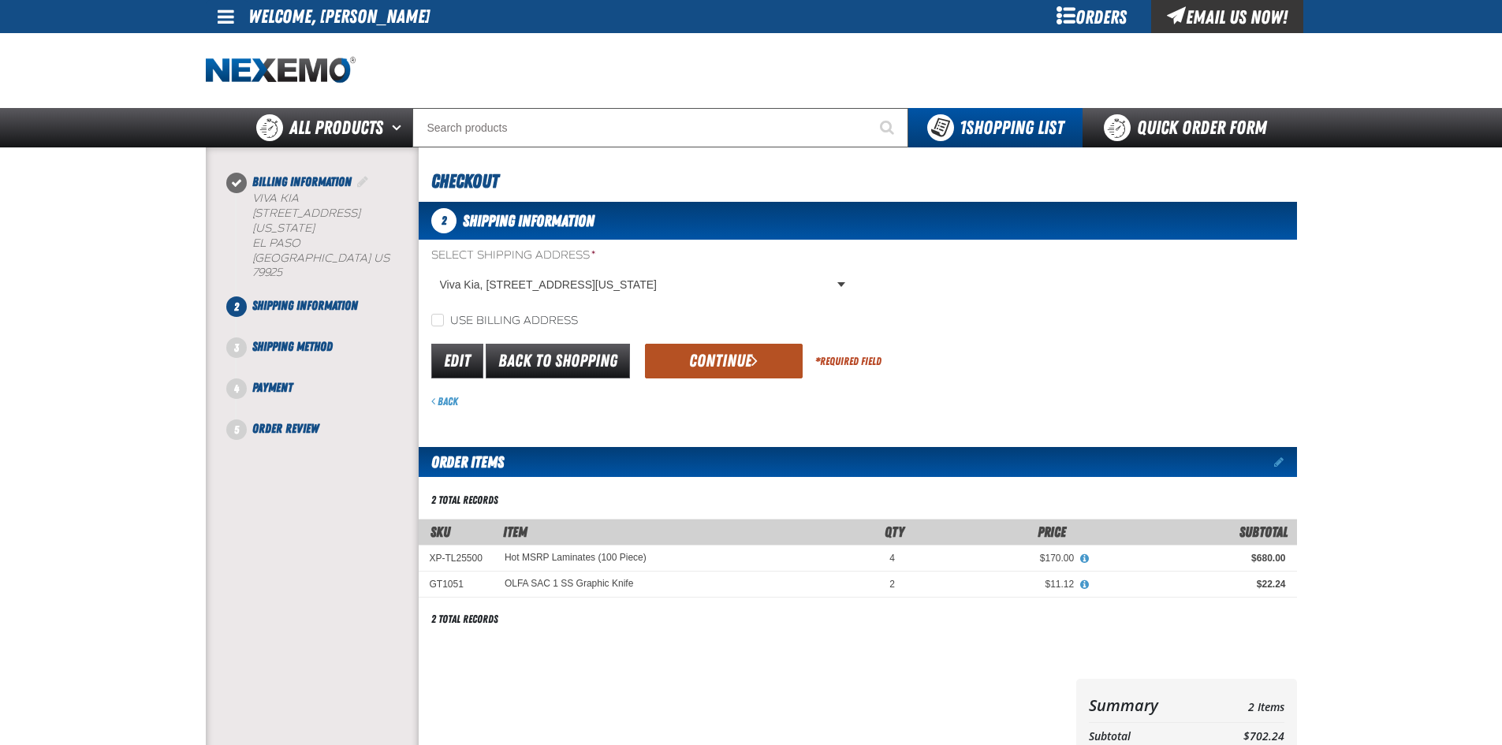
click at [729, 366] on button "Continue" at bounding box center [724, 361] width 158 height 35
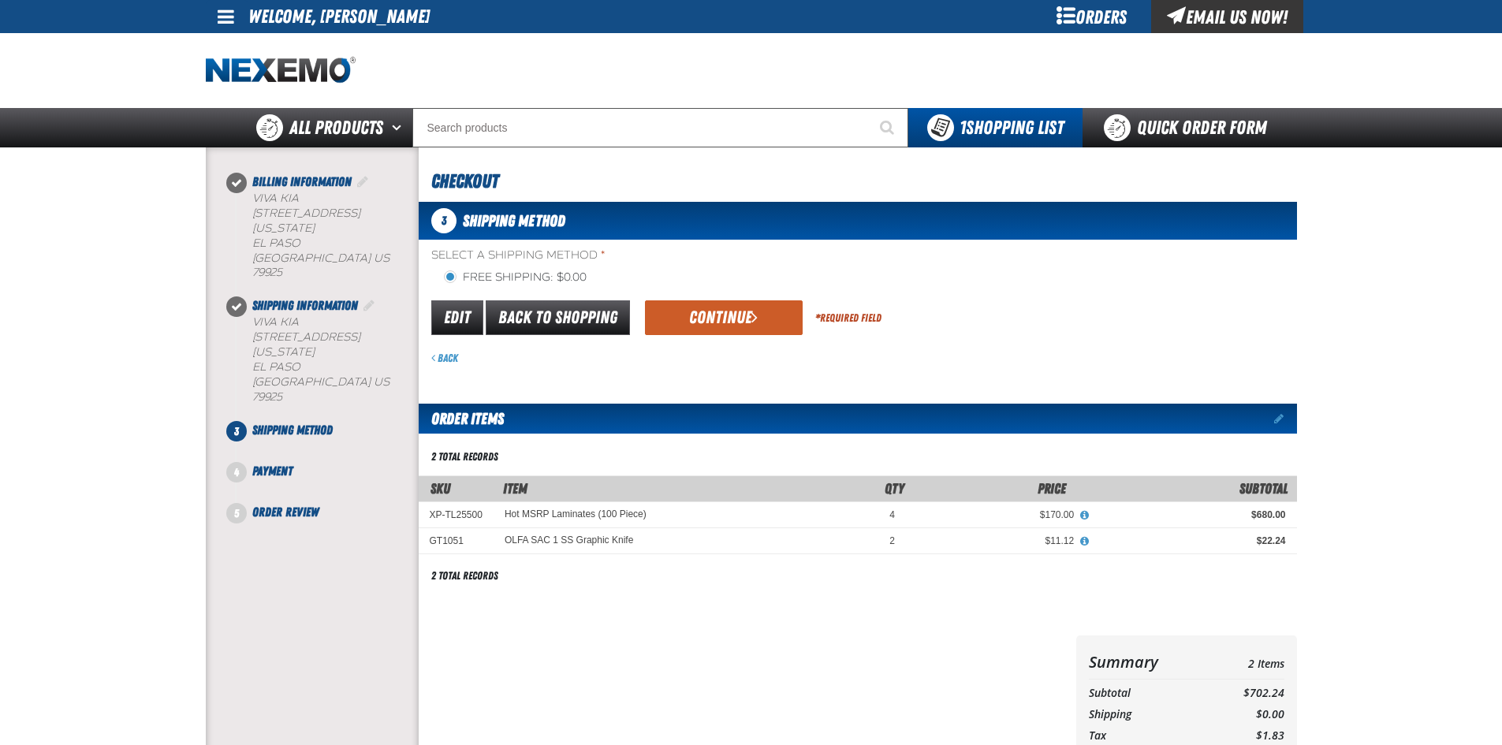
click at [726, 319] on button "Continue" at bounding box center [724, 317] width 158 height 35
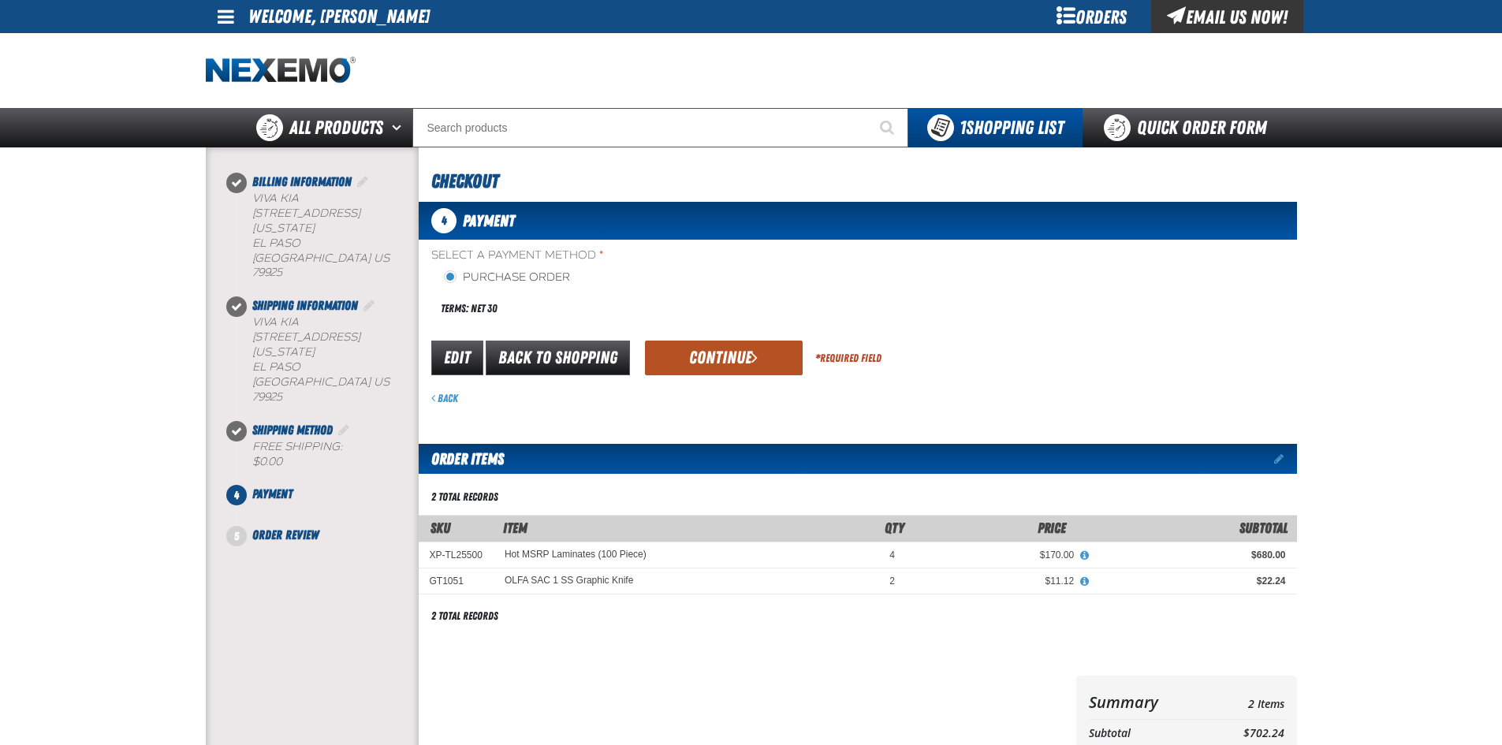
click at [748, 359] on button "Continue" at bounding box center [724, 358] width 158 height 35
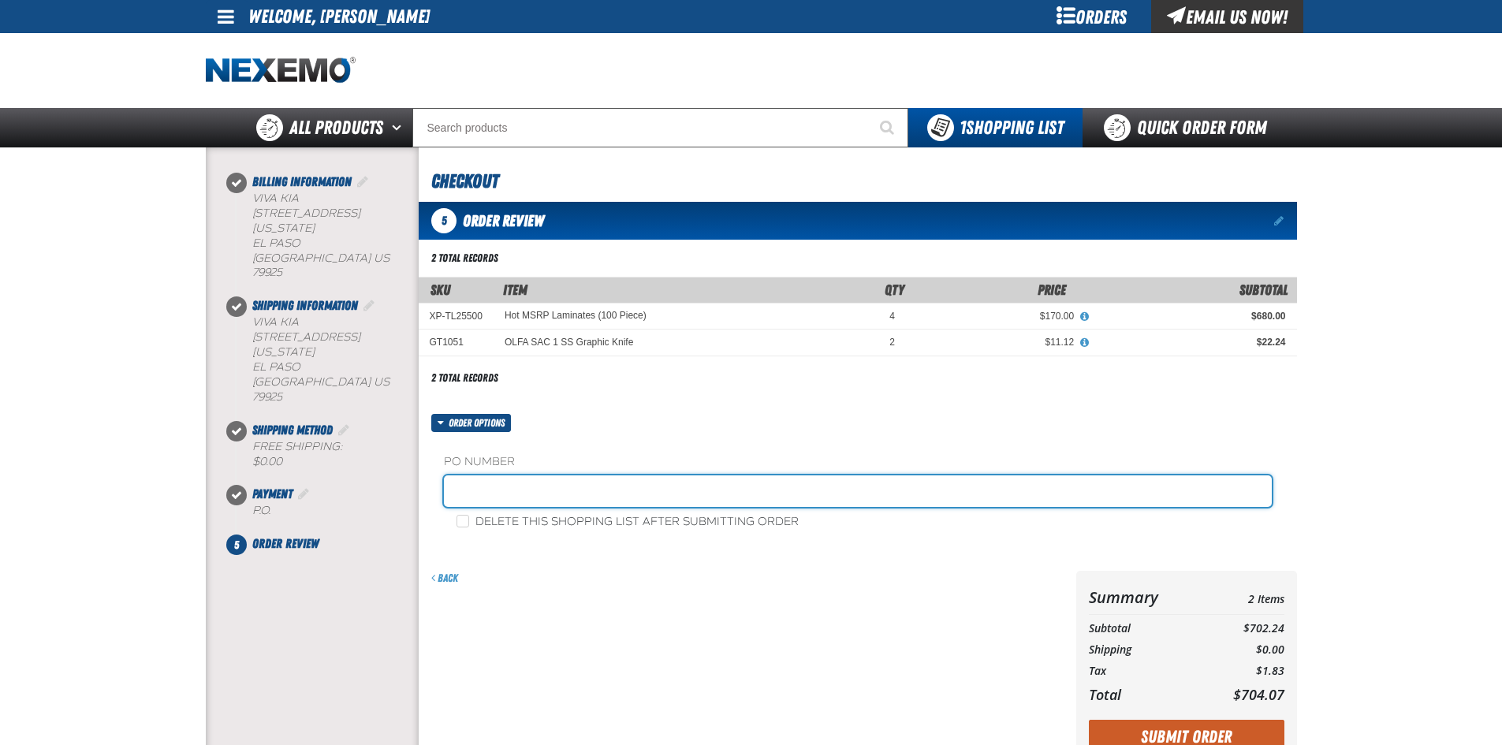
click at [556, 490] on input "text" at bounding box center [858, 491] width 828 height 32
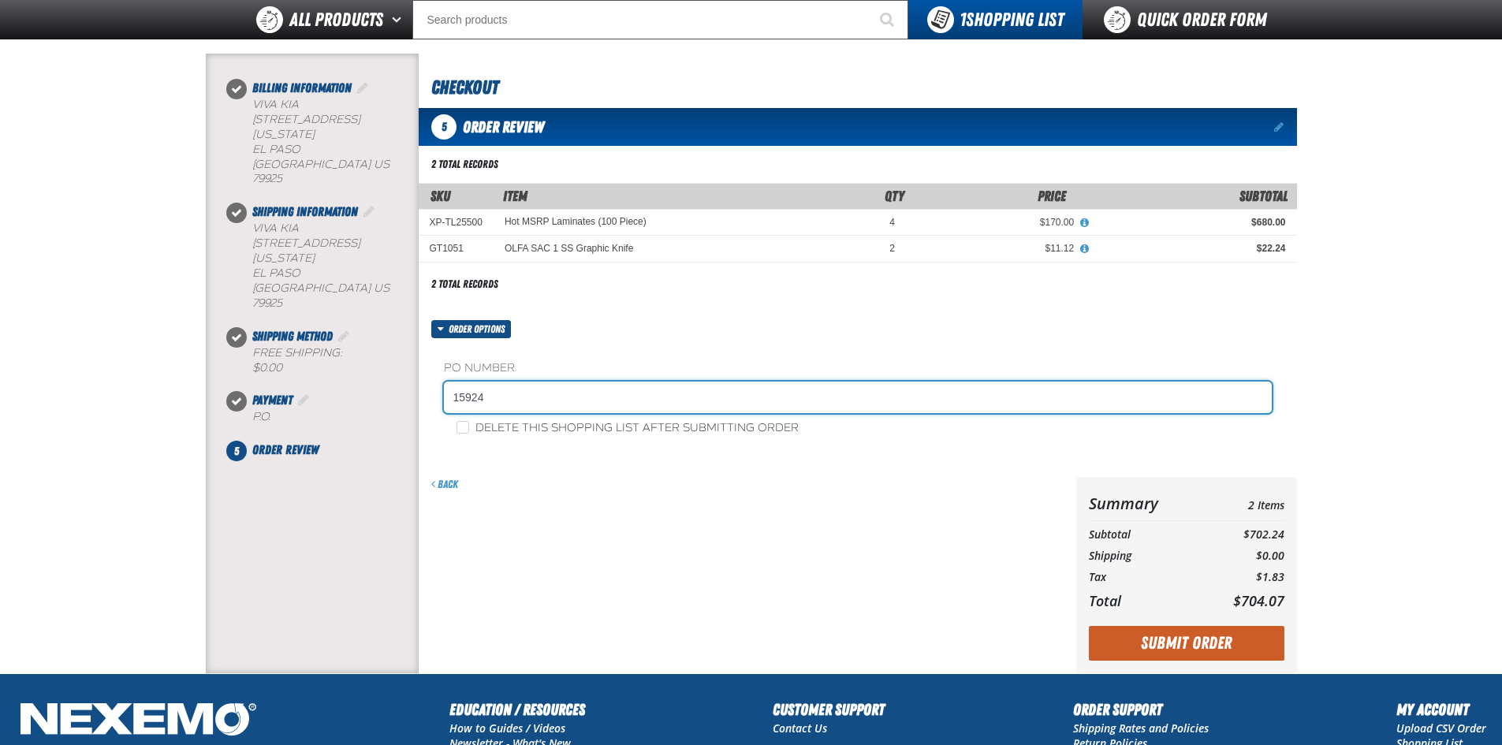
scroll to position [158, 0]
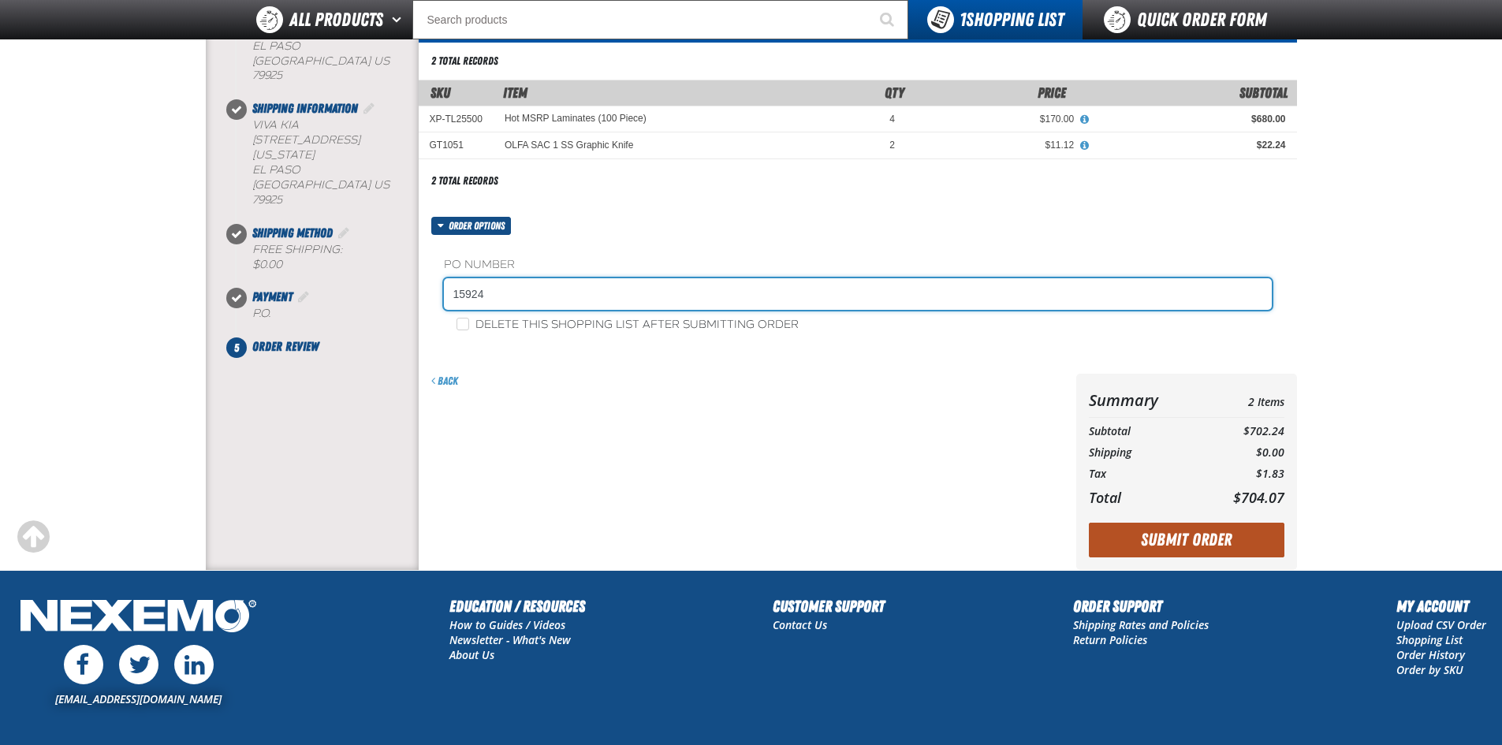
type input "15924"
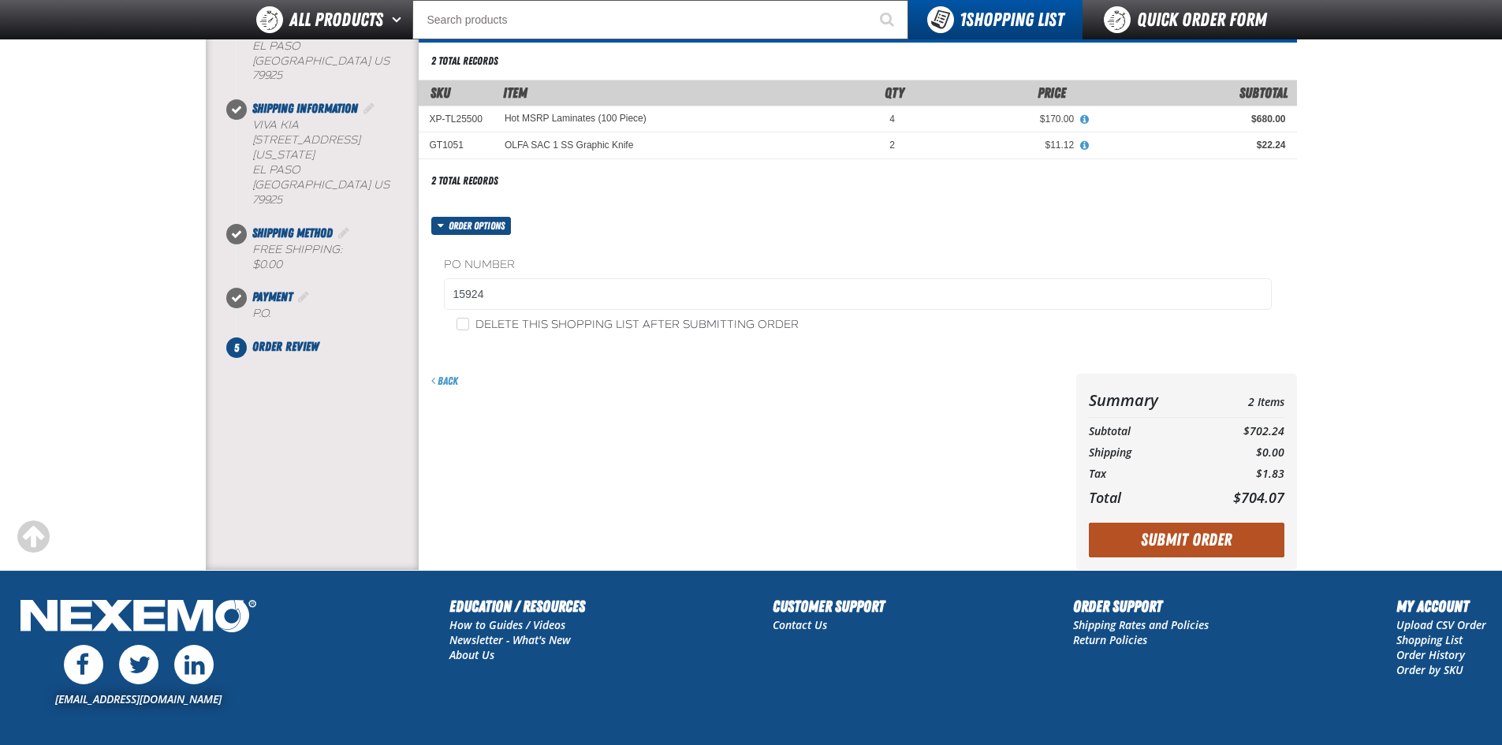
click at [1175, 543] on button "Submit Order" at bounding box center [1187, 540] width 196 height 35
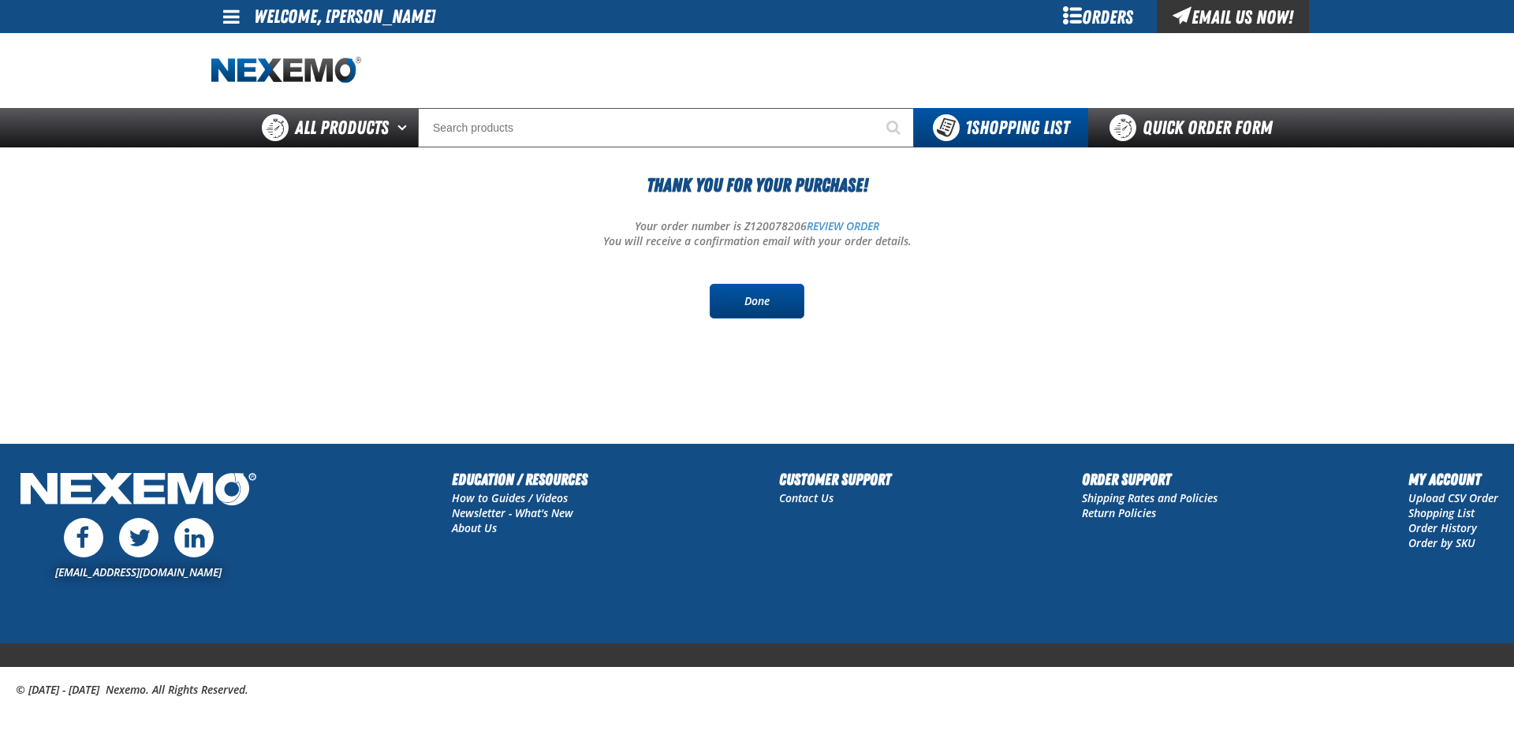
click at [766, 299] on link "Done" at bounding box center [757, 301] width 95 height 35
